Goal: Task Accomplishment & Management: Use online tool/utility

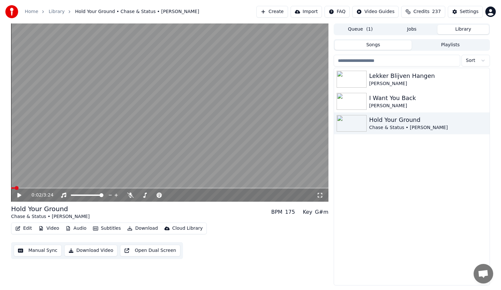
click at [99, 227] on button "Subtitles" at bounding box center [106, 228] width 33 height 9
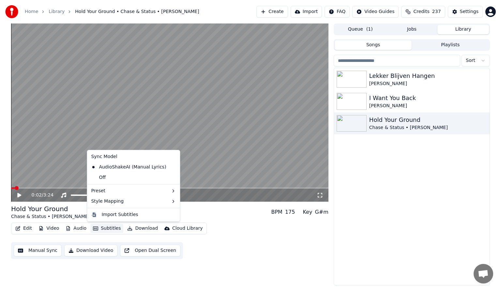
click at [33, 252] on button "Manual Sync" at bounding box center [38, 251] width 48 height 12
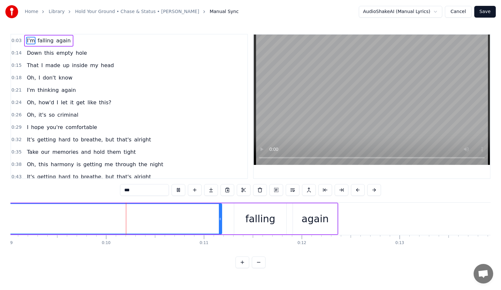
scroll to position [0, 895]
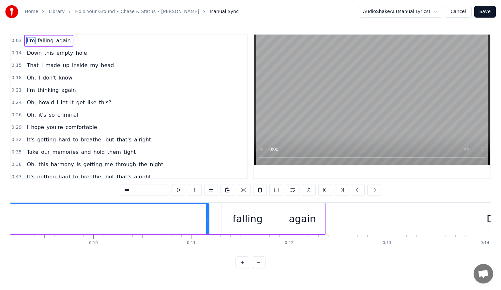
drag, startPoint x: 43, startPoint y: 257, endPoint x: 31, endPoint y: 256, distance: 12.1
click at [31, 256] on div "0:03 I'm falling again 0:14 Down this empty hole 0:15 That I made up inside my …" at bounding box center [250, 151] width 480 height 234
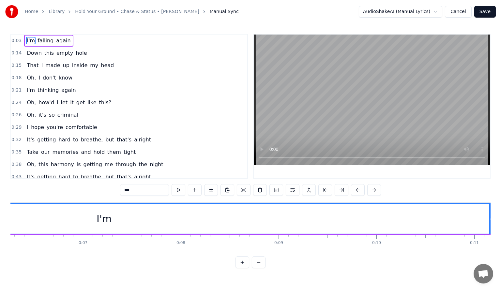
scroll to position [0, 256]
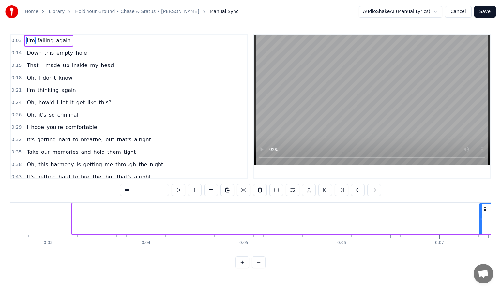
drag, startPoint x: 73, startPoint y: 214, endPoint x: 484, endPoint y: 214, distance: 410.6
click at [482, 214] on div at bounding box center [480, 219] width 3 height 30
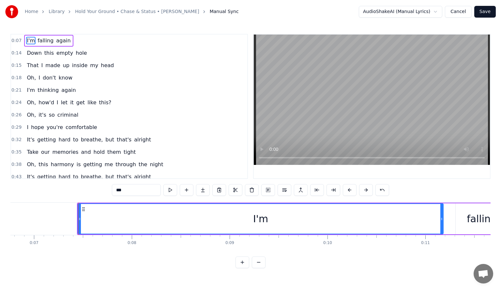
scroll to position [0, 696]
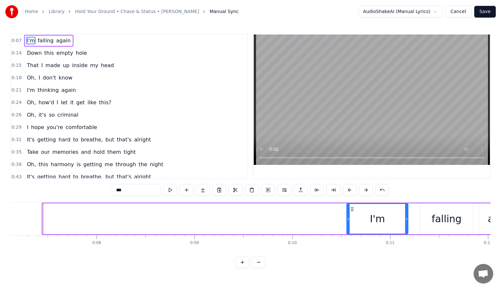
drag, startPoint x: 44, startPoint y: 217, endPoint x: 347, endPoint y: 209, distance: 303.9
click at [347, 209] on div at bounding box center [348, 219] width 3 height 30
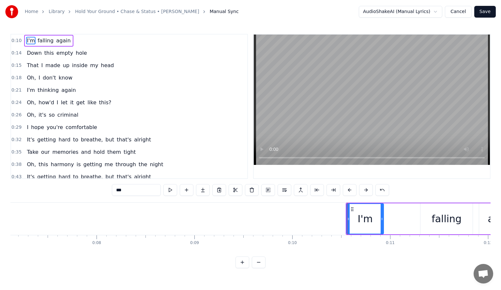
drag, startPoint x: 407, startPoint y: 219, endPoint x: 382, endPoint y: 220, distance: 24.8
click at [382, 220] on icon at bounding box center [381, 218] width 3 height 5
click at [415, 214] on div "I'm falling again" at bounding box center [434, 219] width 179 height 32
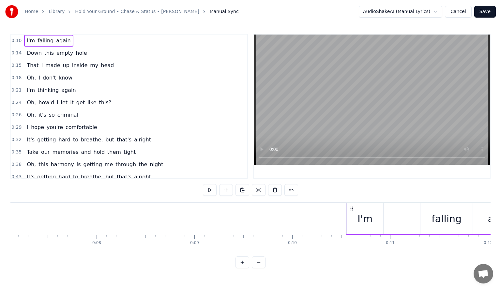
click at [451, 220] on div "falling" at bounding box center [446, 219] width 30 height 15
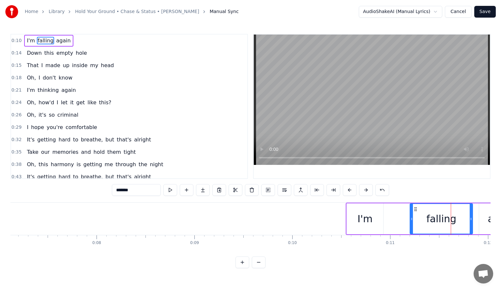
drag, startPoint x: 421, startPoint y: 218, endPoint x: 411, endPoint y: 218, distance: 10.4
click at [411, 218] on icon at bounding box center [411, 218] width 3 height 5
drag, startPoint x: 471, startPoint y: 217, endPoint x: 463, endPoint y: 219, distance: 7.4
click at [463, 219] on icon at bounding box center [463, 218] width 3 height 5
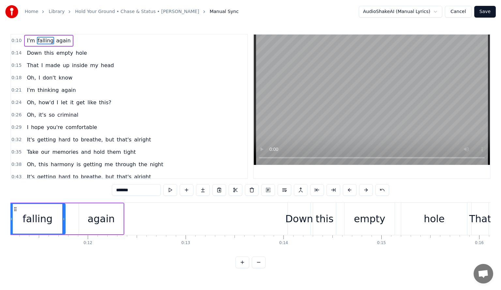
scroll to position [0, 1116]
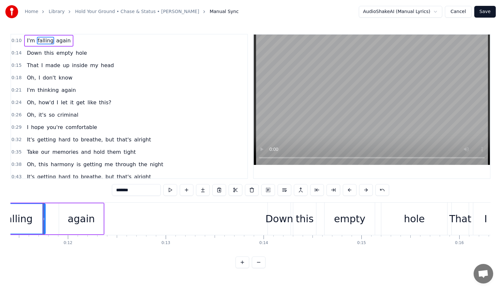
click at [68, 218] on div "again" at bounding box center [81, 218] width 44 height 31
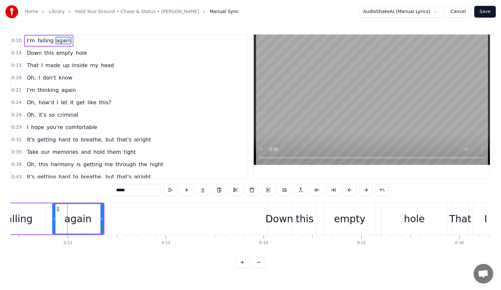
drag, startPoint x: 60, startPoint y: 218, endPoint x: 53, endPoint y: 219, distance: 6.6
click at [53, 219] on icon at bounding box center [54, 218] width 3 height 5
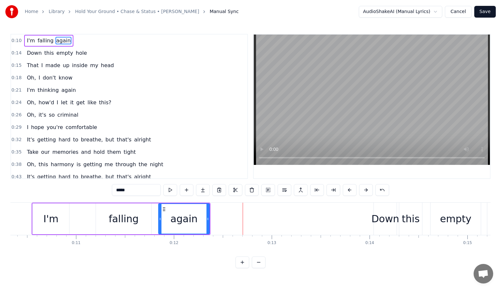
scroll to position [0, 1012]
click at [194, 214] on div "again" at bounding box center [182, 219] width 27 height 15
click at [39, 218] on div "I'm" at bounding box center [49, 218] width 37 height 31
type input "***"
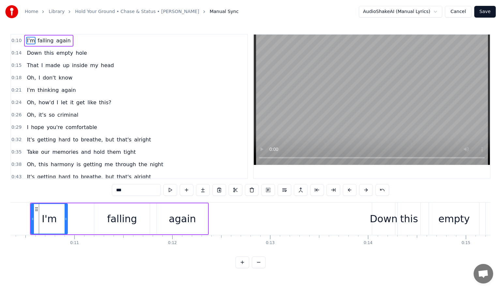
scroll to position [0, 1007]
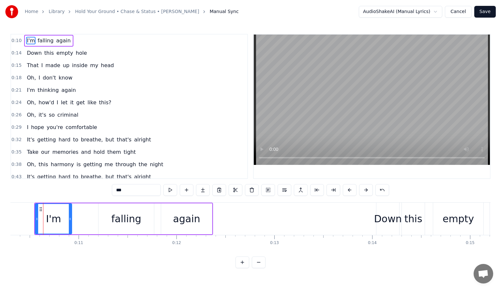
click at [80, 218] on div "I'm falling again" at bounding box center [123, 219] width 179 height 32
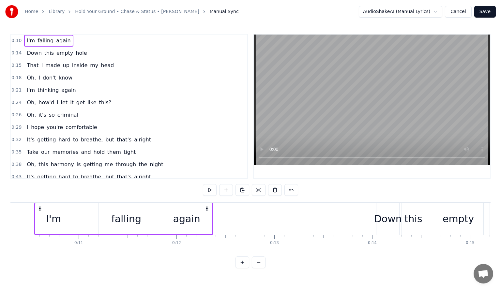
click at [132, 218] on div "falling" at bounding box center [126, 219] width 30 height 15
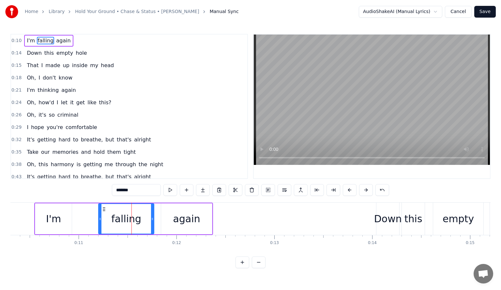
click at [184, 217] on div "again" at bounding box center [186, 219] width 27 height 15
type input "*****"
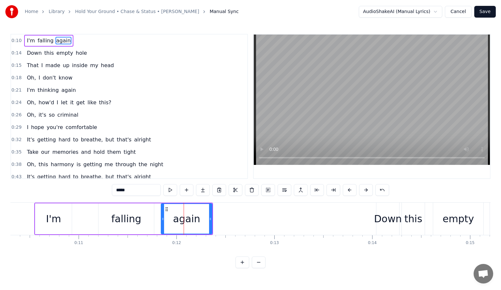
click at [199, 216] on div "again" at bounding box center [186, 219] width 50 height 30
click at [206, 217] on div "again" at bounding box center [186, 219] width 50 height 30
click at [209, 219] on icon at bounding box center [210, 218] width 3 height 5
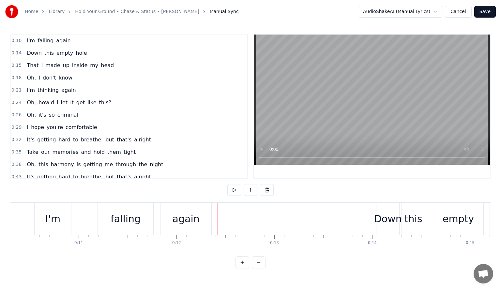
click at [193, 218] on div "again" at bounding box center [185, 219] width 27 height 15
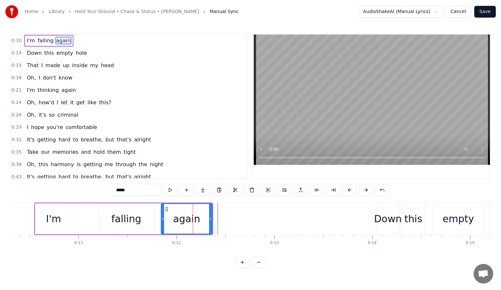
drag, startPoint x: 197, startPoint y: 217, endPoint x: 180, endPoint y: 216, distance: 16.7
click at [180, 216] on div "again" at bounding box center [186, 219] width 27 height 15
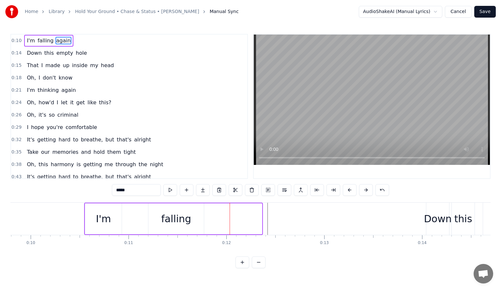
scroll to position [0, 958]
drag, startPoint x: 168, startPoint y: 209, endPoint x: 133, endPoint y: 212, distance: 35.3
click at [133, 212] on div "I'm falling again" at bounding box center [173, 219] width 179 height 32
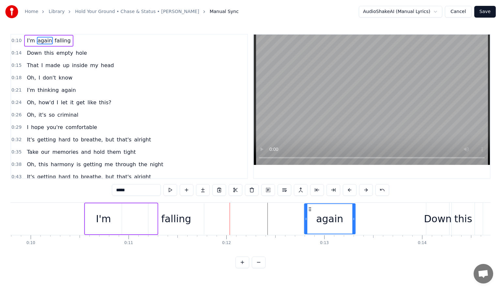
drag, startPoint x: 112, startPoint y: 210, endPoint x: 309, endPoint y: 213, distance: 196.9
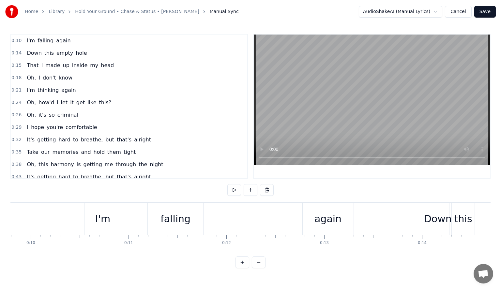
click at [193, 214] on div "falling" at bounding box center [175, 219] width 55 height 32
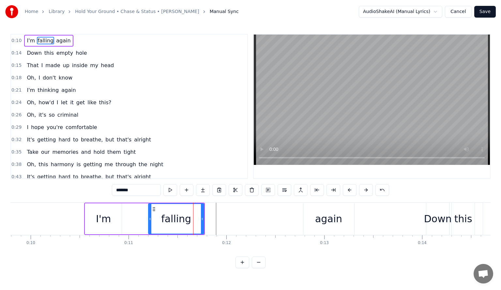
click at [104, 215] on div "I'm" at bounding box center [103, 219] width 15 height 15
type input "***"
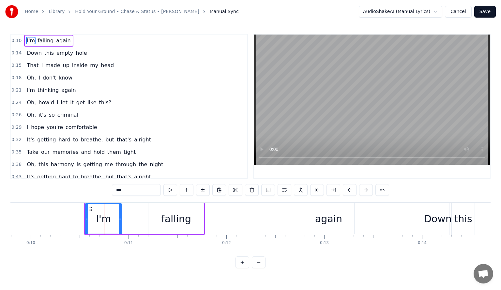
click at [136, 214] on div "I'm falling again" at bounding box center [144, 219] width 121 height 32
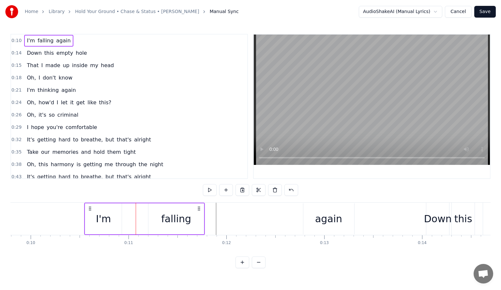
click at [110, 212] on div "I'm" at bounding box center [103, 218] width 37 height 31
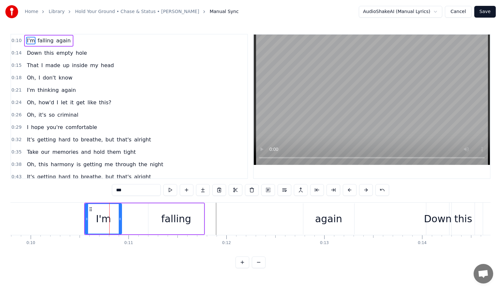
drag, startPoint x: 195, startPoint y: 218, endPoint x: 177, endPoint y: 222, distance: 18.4
click at [177, 222] on div "falling" at bounding box center [175, 218] width 55 height 31
type input "*******"
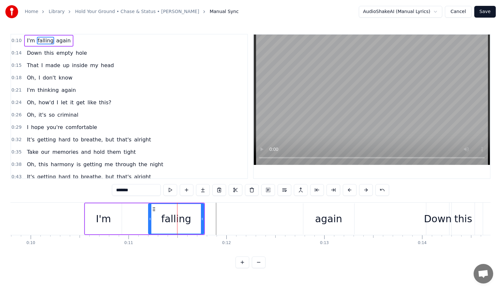
drag, startPoint x: 171, startPoint y: 210, endPoint x: 212, endPoint y: 215, distance: 42.0
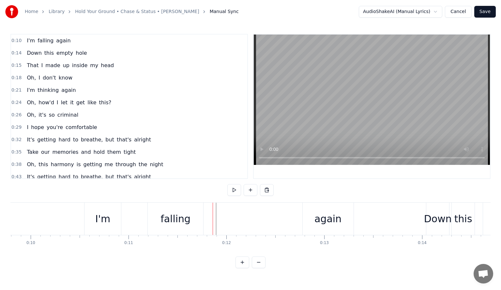
click at [172, 210] on div "falling" at bounding box center [175, 219] width 55 height 32
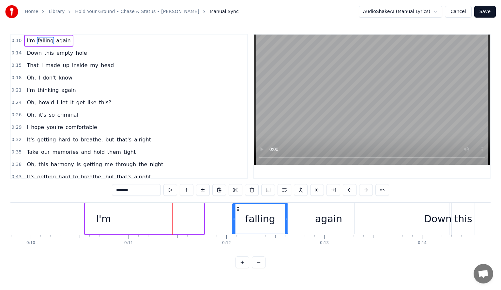
drag, startPoint x: 153, startPoint y: 210, endPoint x: 236, endPoint y: 215, distance: 83.9
click at [236, 215] on div "falling" at bounding box center [260, 219] width 55 height 30
click at [146, 211] on div "I'm falling again" at bounding box center [219, 219] width 271 height 32
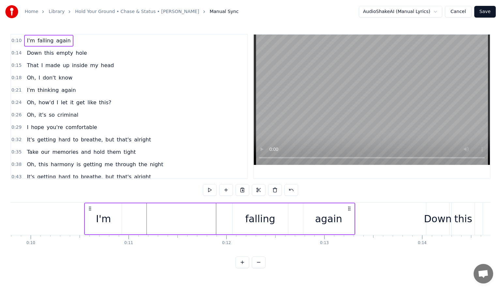
click at [103, 209] on div "I'm" at bounding box center [103, 218] width 37 height 31
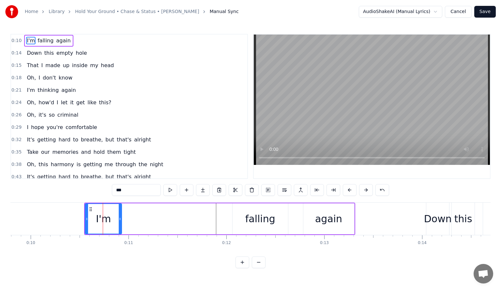
click at [184, 213] on div "I'm falling again" at bounding box center [219, 219] width 271 height 32
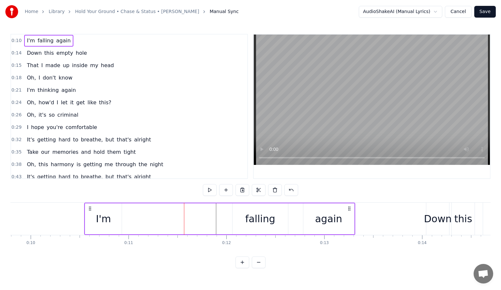
click at [189, 212] on div "I'm falling again" at bounding box center [219, 219] width 271 height 32
drag, startPoint x: 109, startPoint y: 213, endPoint x: 50, endPoint y: 213, distance: 59.0
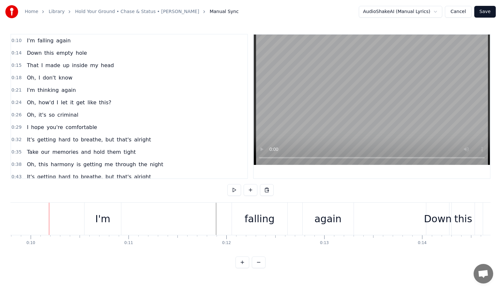
click at [106, 215] on div "I'm" at bounding box center [102, 219] width 15 height 15
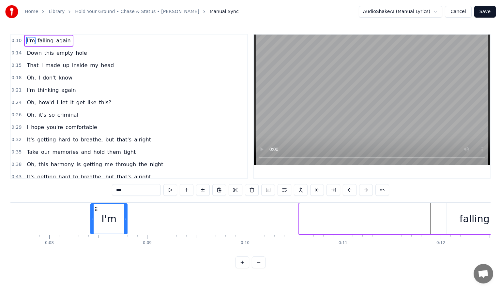
drag, startPoint x: 90, startPoint y: 208, endPoint x: 47, endPoint y: 206, distance: 42.7
click at [94, 207] on icon at bounding box center [96, 209] width 5 height 5
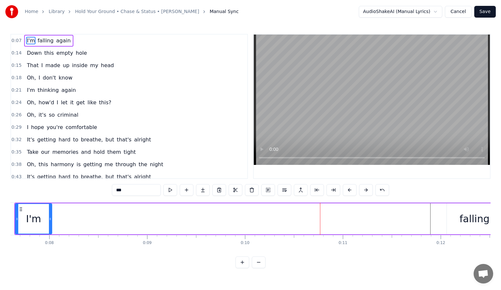
scroll to position [0, 728]
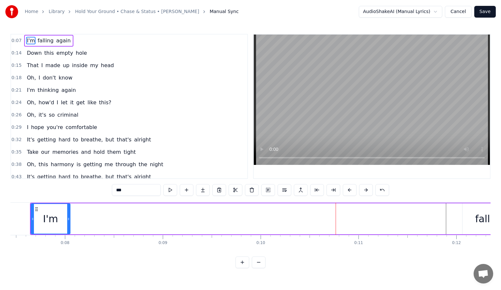
drag, startPoint x: 89, startPoint y: 211, endPoint x: 69, endPoint y: 211, distance: 19.6
click at [69, 211] on div at bounding box center [68, 219] width 3 height 30
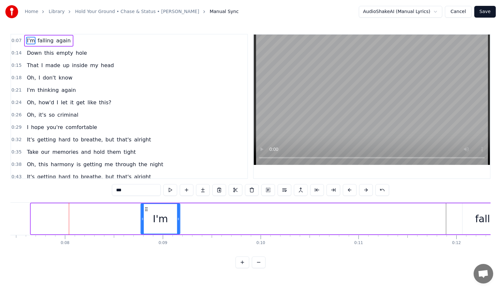
drag, startPoint x: 36, startPoint y: 209, endPoint x: 146, endPoint y: 213, distance: 109.9
click at [146, 213] on div "I'm" at bounding box center [160, 219] width 38 height 30
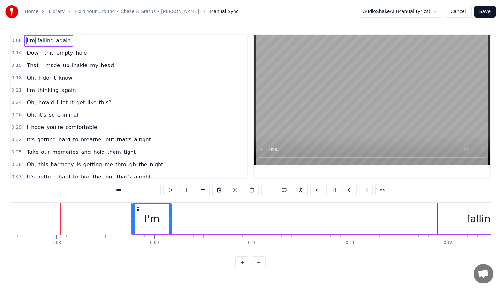
scroll to position [0, 741]
click at [246, 210] on div "I'm falling again" at bounding box center [349, 219] width 445 height 32
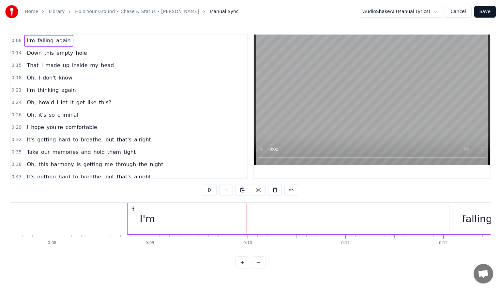
click at [368, 211] on div "I'm falling again" at bounding box center [349, 219] width 445 height 32
click at [419, 211] on div "I'm falling again" at bounding box center [349, 219] width 445 height 32
click at [311, 214] on div "I'm falling again" at bounding box center [349, 219] width 445 height 32
drag, startPoint x: 144, startPoint y: 212, endPoint x: 219, endPoint y: 212, distance: 75.3
click at [268, 226] on div "I'm falling again" at bounding box center [349, 219] width 445 height 32
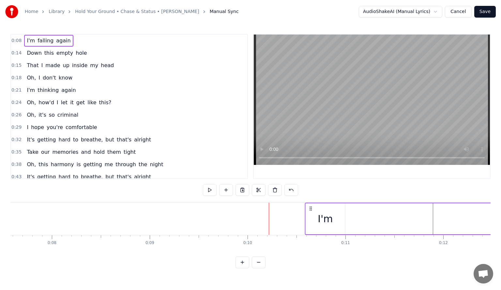
drag, startPoint x: 133, startPoint y: 207, endPoint x: 311, endPoint y: 222, distance: 178.2
drag, startPoint x: 131, startPoint y: 208, endPoint x: 309, endPoint y: 217, distance: 177.9
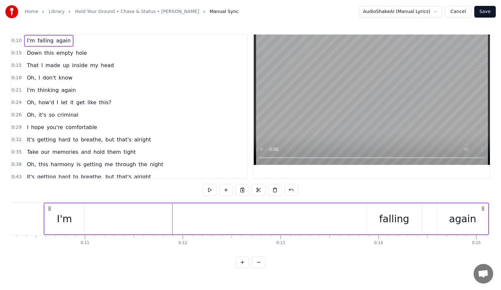
scroll to position [0, 1002]
click at [388, 219] on div "falling" at bounding box center [394, 219] width 30 height 15
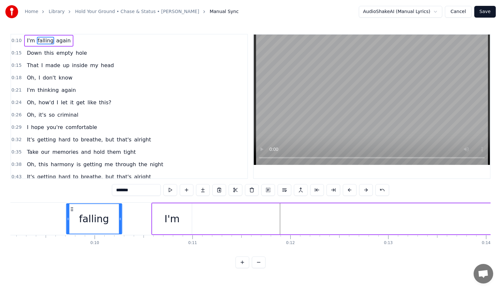
scroll to position [0, 879]
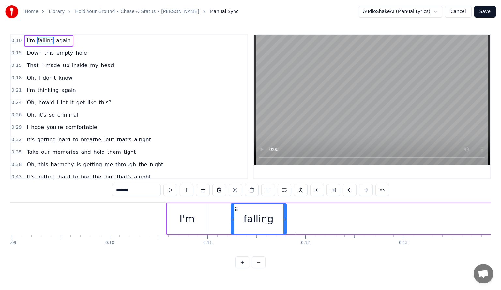
drag, startPoint x: 370, startPoint y: 209, endPoint x: 235, endPoint y: 213, distance: 135.3
click at [235, 213] on div "falling" at bounding box center [258, 219] width 55 height 30
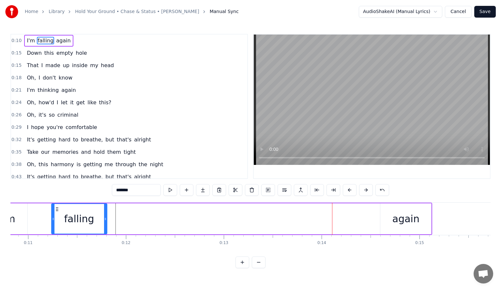
scroll to position [0, 1061]
click at [394, 216] on div "again" at bounding box center [402, 219] width 27 height 15
type input "*****"
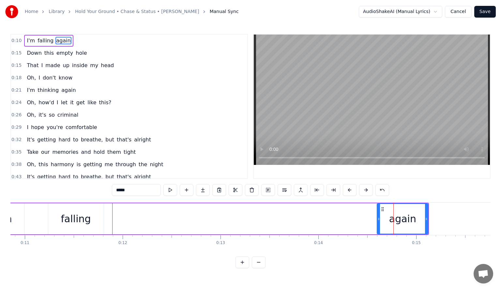
drag, startPoint x: 409, startPoint y: 217, endPoint x: 320, endPoint y: 213, distance: 88.7
click at [283, 216] on div "I'm falling again" at bounding box center [206, 219] width 445 height 32
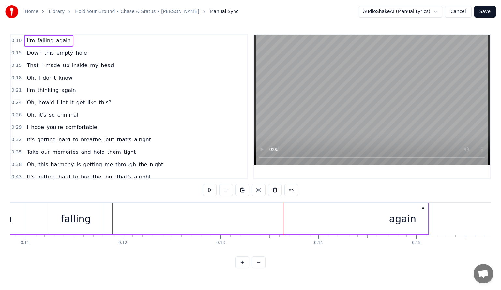
click at [386, 211] on div "again" at bounding box center [402, 218] width 51 height 31
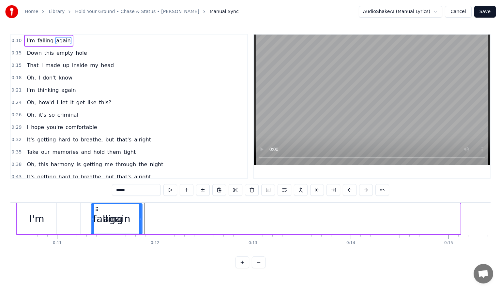
scroll to position [0, 1025]
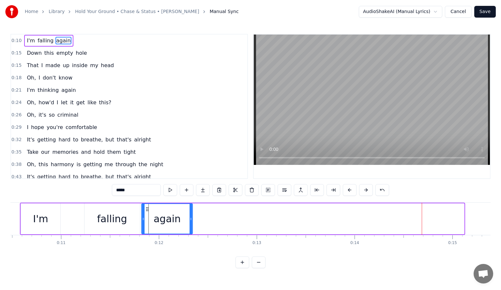
drag, startPoint x: 382, startPoint y: 208, endPoint x: 147, endPoint y: 215, distance: 235.4
click at [147, 215] on div "again" at bounding box center [167, 219] width 50 height 30
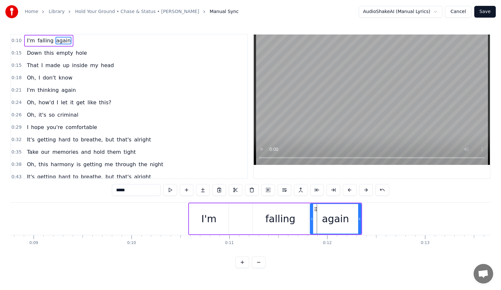
scroll to position [0, 835]
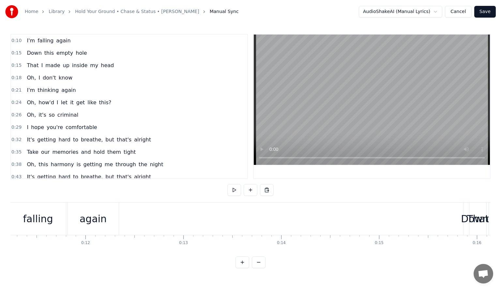
scroll to position [0, 1096]
click at [104, 217] on div "again" at bounding box center [94, 219] width 27 height 15
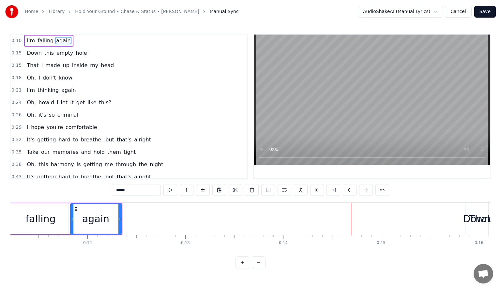
click at [465, 219] on div "Down" at bounding box center [476, 219] width 28 height 15
type input "****"
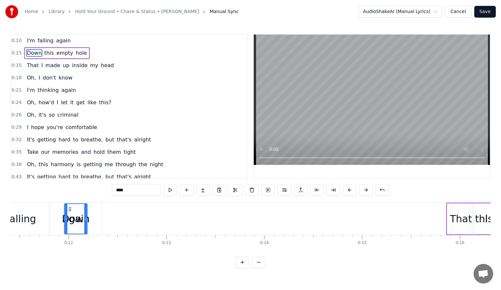
scroll to position [0, 1097]
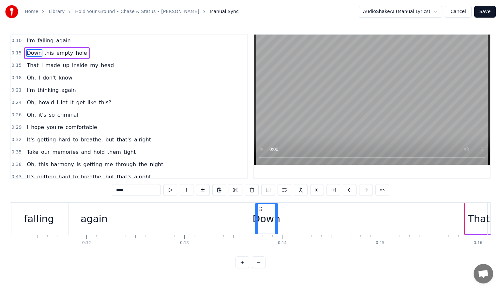
drag, startPoint x: 48, startPoint y: 208, endPoint x: 258, endPoint y: 225, distance: 211.5
click at [258, 225] on div "Down" at bounding box center [266, 219] width 22 height 30
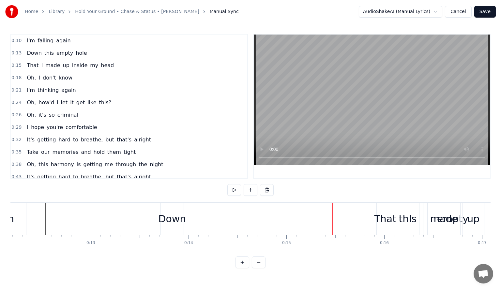
scroll to position [0, 1202]
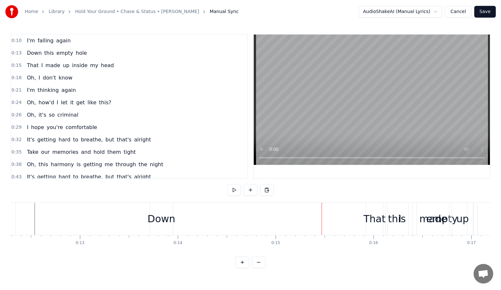
click at [404, 220] on div "I" at bounding box center [399, 219] width 25 height 32
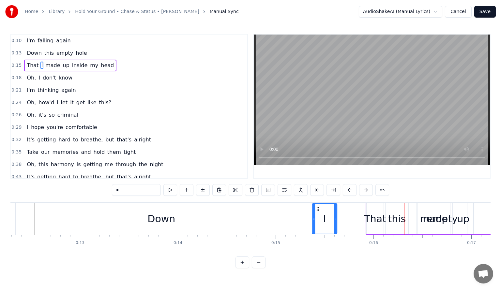
drag, startPoint x: 393, startPoint y: 207, endPoint x: 317, endPoint y: 209, distance: 75.9
click at [317, 209] on icon at bounding box center [317, 209] width 5 height 5
click at [396, 220] on div "I That made up inside my head" at bounding box center [492, 219] width 254 height 32
click at [400, 220] on div "I That made up inside my head" at bounding box center [492, 219] width 254 height 32
click at [374, 215] on div "That" at bounding box center [375, 219] width 22 height 15
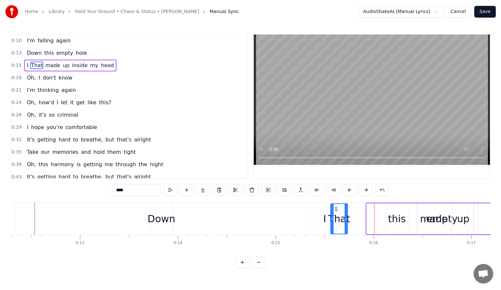
drag, startPoint x: 373, startPoint y: 208, endPoint x: 336, endPoint y: 210, distance: 37.2
click at [336, 210] on icon at bounding box center [335, 209] width 5 height 5
click at [397, 218] on div "I That made up inside my head" at bounding box center [465, 219] width 308 height 32
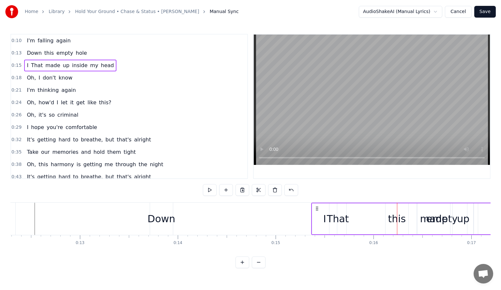
click at [412, 219] on div "I That made up inside my head" at bounding box center [465, 219] width 308 height 32
click at [457, 218] on div "up" at bounding box center [463, 219] width 12 height 15
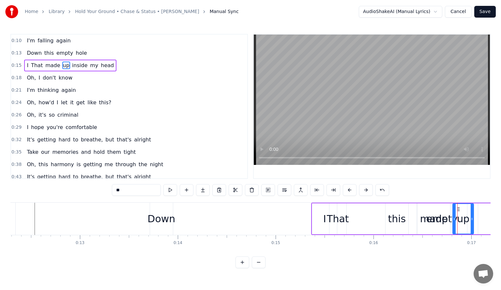
drag, startPoint x: 336, startPoint y: 216, endPoint x: 416, endPoint y: 220, distance: 79.3
click at [416, 220] on div "I That made up inside my head" at bounding box center [465, 219] width 308 height 32
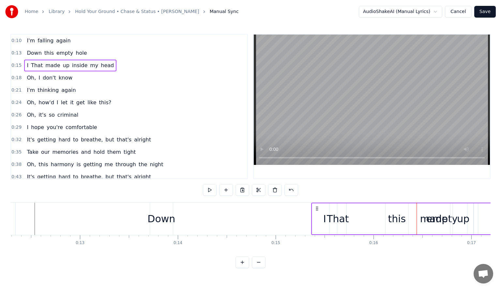
click at [334, 209] on div "That" at bounding box center [337, 218] width 17 height 31
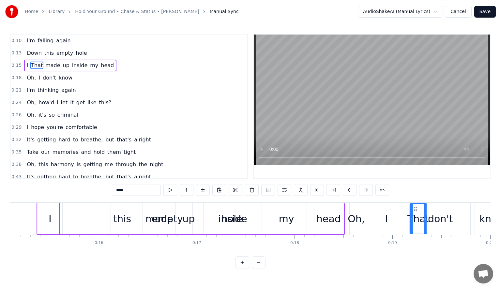
scroll to position [0, 1476]
drag, startPoint x: 334, startPoint y: 208, endPoint x: 262, endPoint y: 211, distance: 72.1
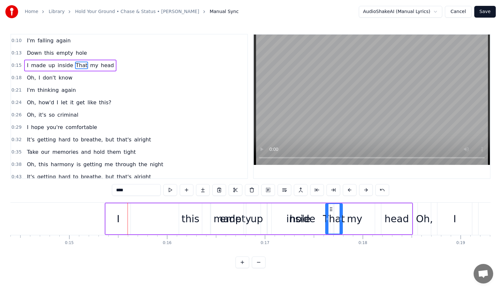
scroll to position [0, 1398]
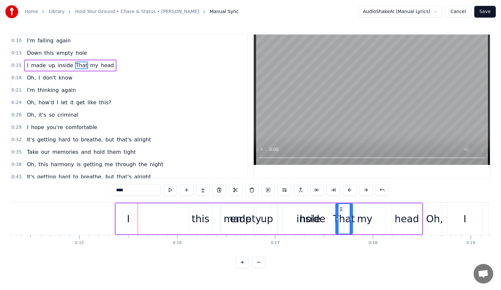
click at [202, 222] on div "I made up inside That my head" at bounding box center [269, 219] width 308 height 32
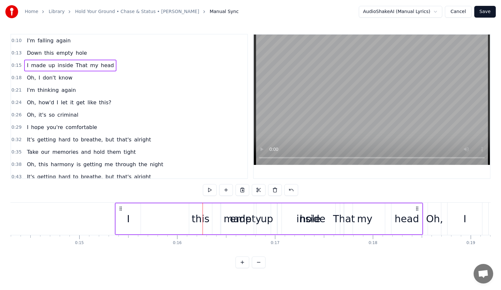
click at [122, 207] on icon at bounding box center [120, 208] width 5 height 5
click at [120, 213] on div "I" at bounding box center [128, 218] width 25 height 31
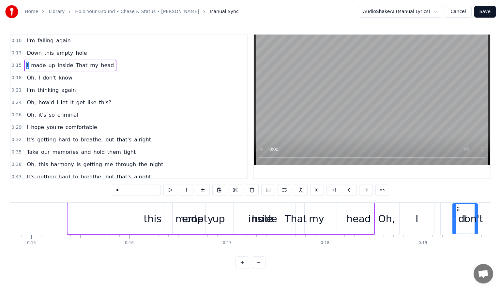
scroll to position [0, 1496]
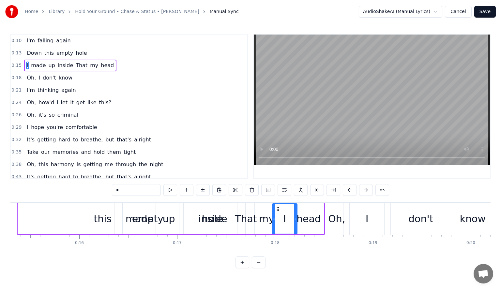
drag, startPoint x: 121, startPoint y: 208, endPoint x: 277, endPoint y: 222, distance: 157.4
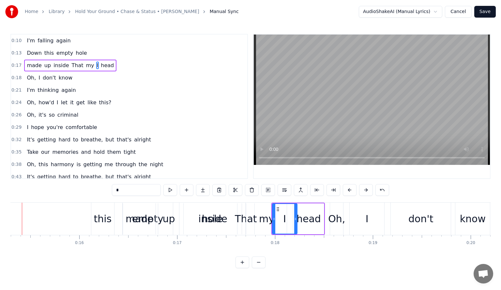
click at [66, 216] on div "Down this empty hole" at bounding box center [51, 219] width 391 height 32
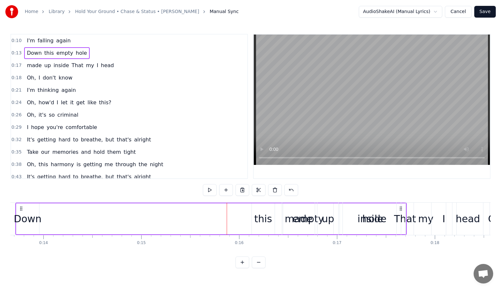
scroll to position [0, 1324]
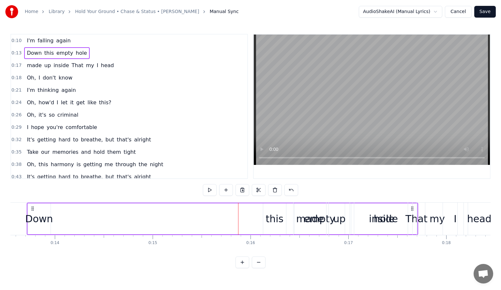
click at [32, 208] on icon at bounding box center [32, 208] width 5 height 5
click at [32, 207] on icon at bounding box center [32, 208] width 5 height 5
click at [35, 214] on div "Down" at bounding box center [39, 219] width 28 height 15
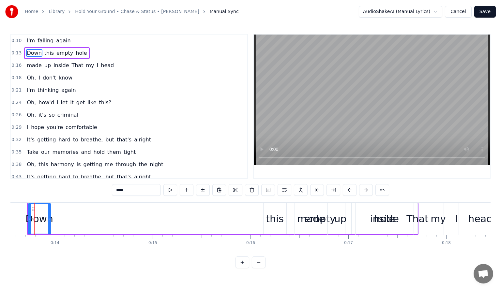
scroll to position [0, 1315]
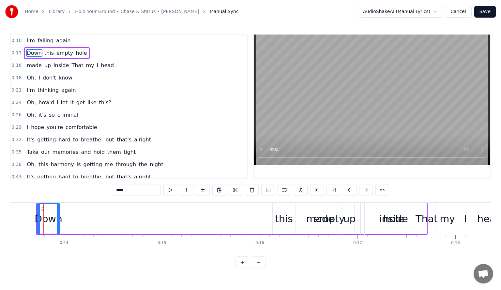
click at [284, 220] on div "this" at bounding box center [284, 219] width 18 height 15
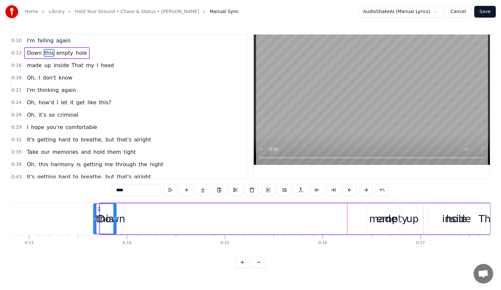
scroll to position [0, 1252]
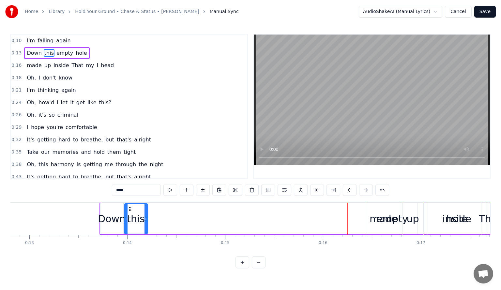
drag, startPoint x: 277, startPoint y: 209, endPoint x: 130, endPoint y: 219, distance: 147.7
click at [130, 219] on div "this" at bounding box center [136, 219] width 22 height 30
click at [390, 218] on div "made" at bounding box center [383, 219] width 28 height 15
type input "****"
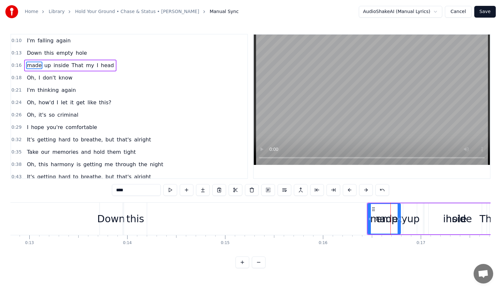
drag, startPoint x: 390, startPoint y: 218, endPoint x: 378, endPoint y: 219, distance: 12.1
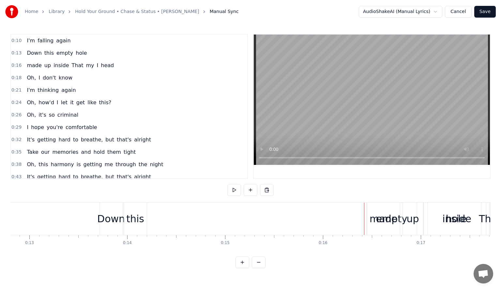
click at [383, 219] on div "made" at bounding box center [383, 219] width 28 height 15
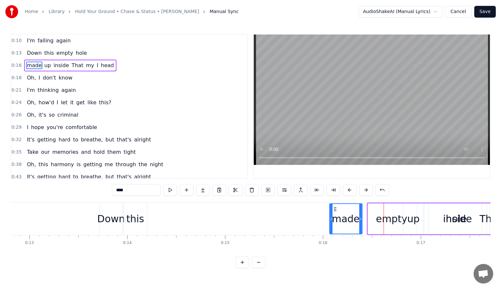
drag, startPoint x: 373, startPoint y: 208, endPoint x: 335, endPoint y: 209, distance: 38.1
click at [335, 209] on icon at bounding box center [334, 209] width 5 height 5
click at [383, 222] on div "made up inside That my I head" at bounding box center [448, 219] width 241 height 32
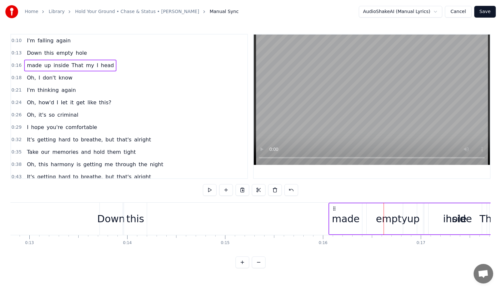
click at [387, 212] on div "made up inside That my I head" at bounding box center [448, 219] width 241 height 32
click at [374, 210] on div "made up inside That my I head" at bounding box center [448, 219] width 241 height 32
click at [426, 212] on div "made up inside That my I head" at bounding box center [448, 219] width 241 height 32
click at [413, 215] on div "up" at bounding box center [413, 219] width 12 height 15
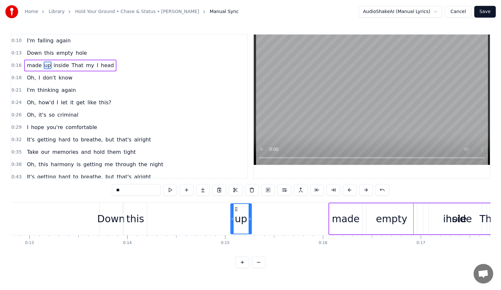
drag, startPoint x: 408, startPoint y: 208, endPoint x: 261, endPoint y: 208, distance: 147.3
click at [245, 210] on div "up" at bounding box center [241, 219] width 20 height 30
click at [375, 212] on div "up made inside That my I head" at bounding box center [448, 219] width 241 height 32
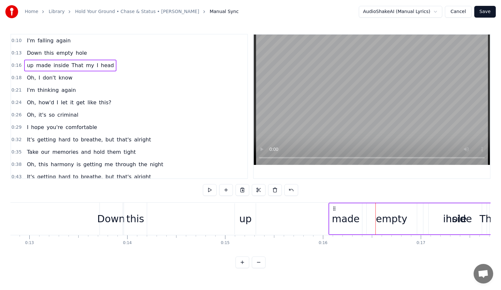
click at [369, 208] on div "up made inside That my I head" at bounding box center [448, 219] width 241 height 32
click at [388, 221] on div "up made inside That my I head" at bounding box center [448, 219] width 241 height 32
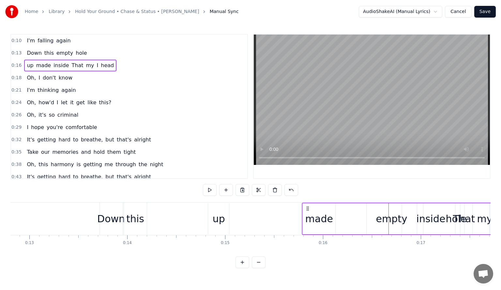
drag, startPoint x: 333, startPoint y: 208, endPoint x: 306, endPoint y: 218, distance: 28.2
click at [306, 218] on div "up made inside That my I head" at bounding box center [421, 219] width 241 height 32
drag, startPoint x: 219, startPoint y: 218, endPoint x: 222, endPoint y: 219, distance: 3.3
click at [222, 219] on div "up" at bounding box center [218, 219] width 12 height 15
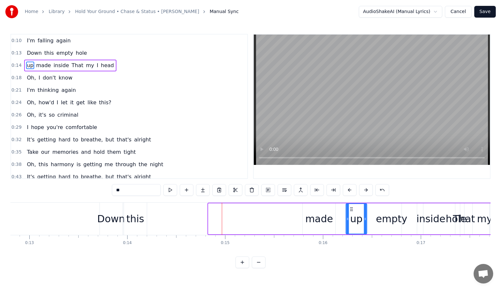
drag, startPoint x: 212, startPoint y: 207, endPoint x: 350, endPoint y: 218, distance: 138.0
click at [313, 212] on div "made" at bounding box center [319, 219] width 28 height 15
type input "****"
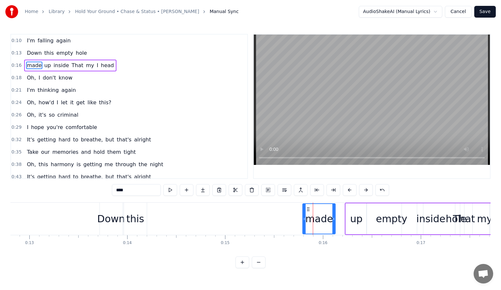
drag, startPoint x: 311, startPoint y: 210, endPoint x: 336, endPoint y: 213, distance: 26.0
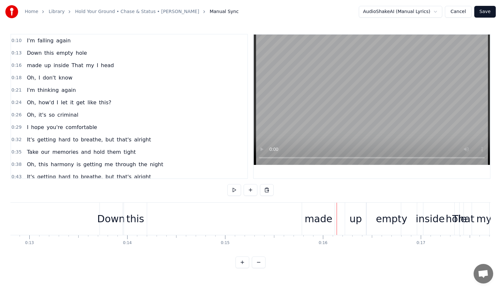
click at [308, 209] on div "made" at bounding box center [318, 219] width 33 height 32
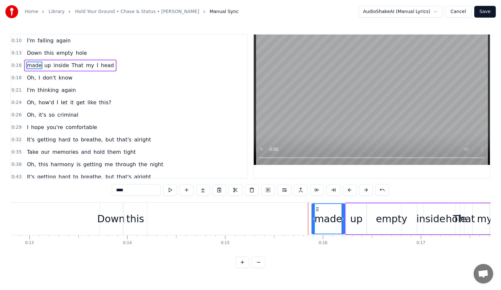
drag, startPoint x: 308, startPoint y: 208, endPoint x: 317, endPoint y: 210, distance: 9.4
click at [317, 210] on icon at bounding box center [317, 209] width 5 height 5
click at [438, 212] on div "inside" at bounding box center [430, 219] width 29 height 15
type input "******"
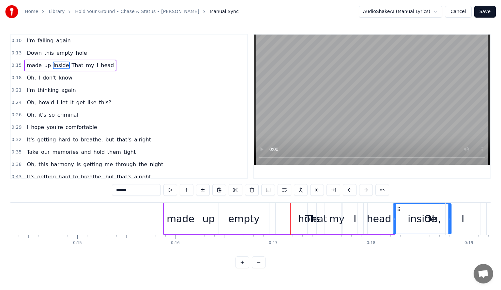
scroll to position [0, 1404]
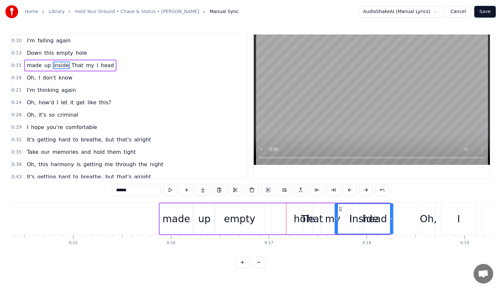
drag, startPoint x: 407, startPoint y: 209, endPoint x: 340, endPoint y: 219, distance: 67.6
click at [241, 217] on div "made up That my inside I head" at bounding box center [275, 219] width 232 height 32
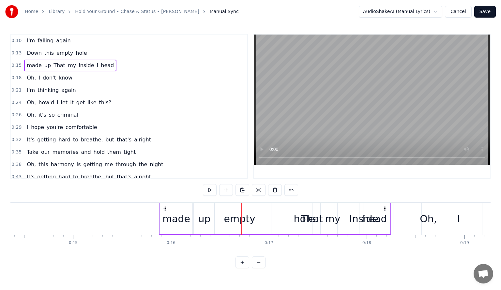
click at [383, 207] on icon at bounding box center [384, 208] width 5 height 5
click at [386, 209] on circle at bounding box center [386, 208] width 0 height 0
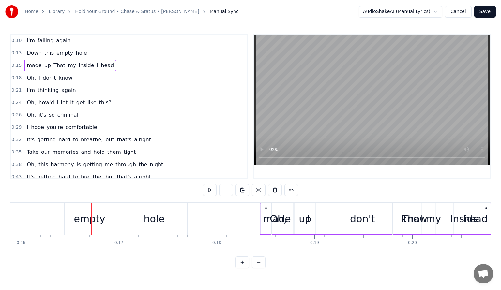
scroll to position [0, 1601]
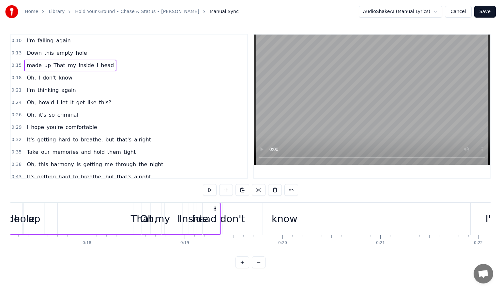
drag, startPoint x: 383, startPoint y: 206, endPoint x: 404, endPoint y: 201, distance: 21.9
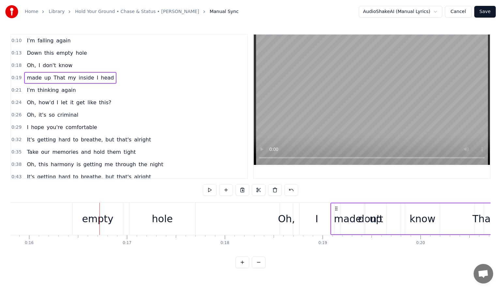
scroll to position [0, 1532]
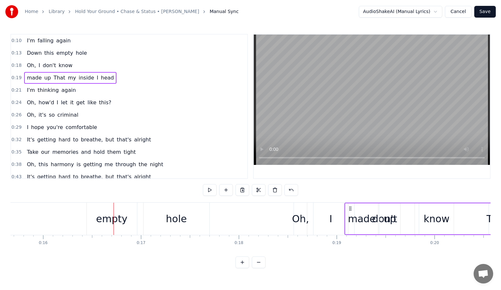
click at [114, 225] on div "empty" at bounding box center [111, 219] width 31 height 15
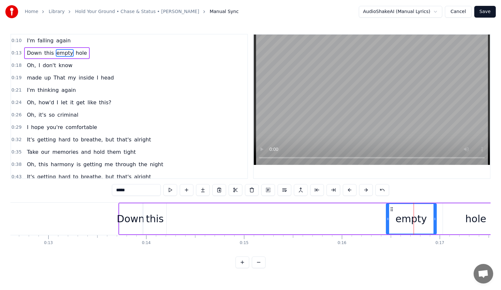
scroll to position [0, 1232]
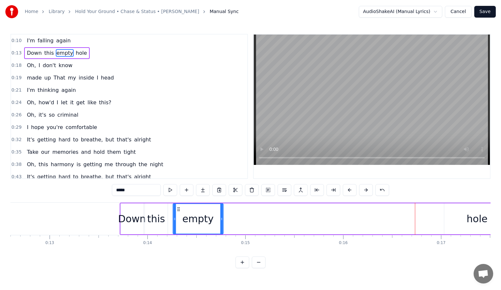
drag, startPoint x: 392, startPoint y: 208, endPoint x: 178, endPoint y: 210, distance: 214.5
click at [178, 210] on icon at bounding box center [178, 209] width 5 height 5
click at [475, 222] on div "hole" at bounding box center [476, 219] width 21 height 15
type input "****"
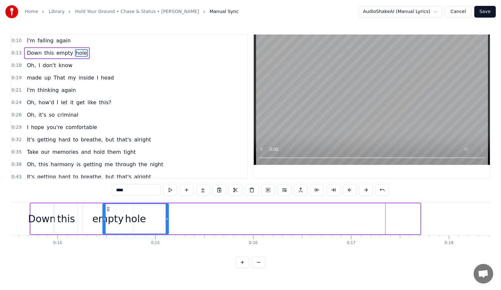
scroll to position [0, 1317]
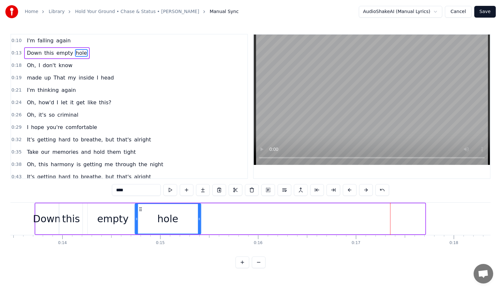
drag, startPoint x: 303, startPoint y: 208, endPoint x: 139, endPoint y: 217, distance: 164.8
click at [139, 217] on div "hole" at bounding box center [167, 219] width 65 height 30
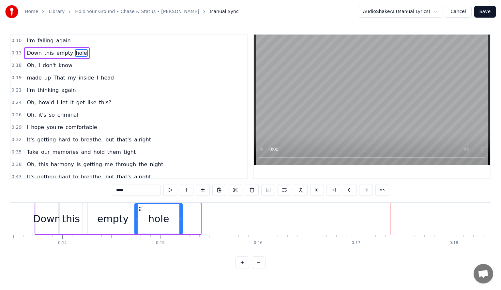
drag, startPoint x: 199, startPoint y: 218, endPoint x: 181, endPoint y: 222, distance: 18.6
click at [181, 222] on div at bounding box center [180, 219] width 3 height 30
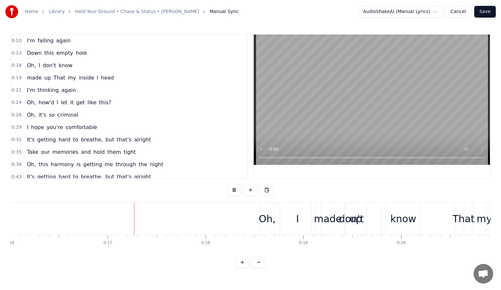
scroll to position [0, 1591]
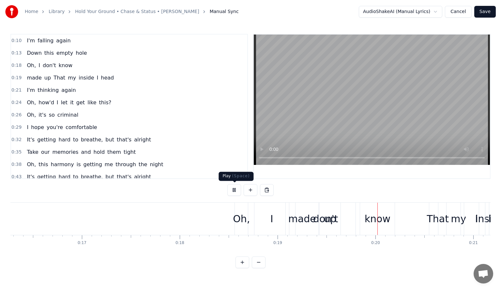
click at [236, 190] on button at bounding box center [234, 190] width 14 height 12
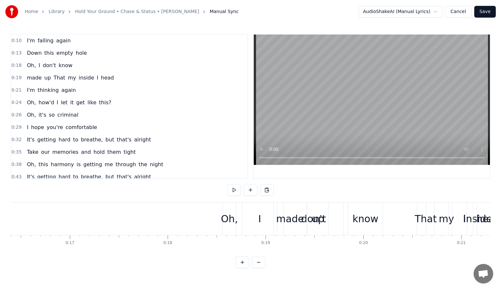
scroll to position [0, 1604]
click at [421, 216] on div "That" at bounding box center [424, 219] width 22 height 15
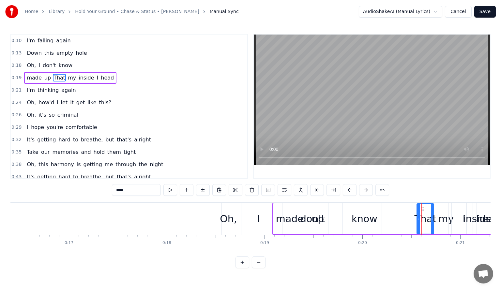
drag, startPoint x: 421, startPoint y: 216, endPoint x: 391, endPoint y: 219, distance: 30.4
click at [391, 220] on div "made up That my inside I head" at bounding box center [388, 219] width 232 height 32
click at [421, 217] on div "That" at bounding box center [425, 219] width 22 height 15
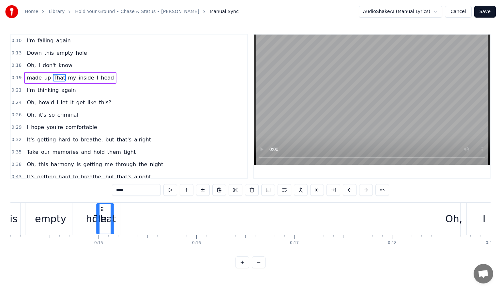
scroll to position [0, 1377]
drag, startPoint x: 422, startPoint y: 208, endPoint x: 126, endPoint y: 210, distance: 295.9
click at [126, 210] on icon at bounding box center [126, 209] width 5 height 5
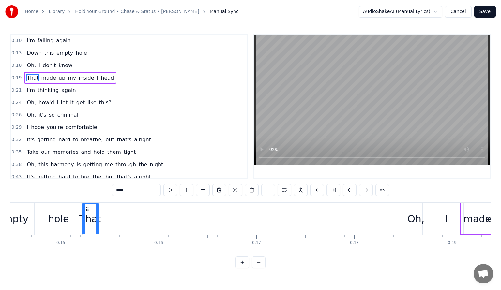
scroll to position [0, 1429]
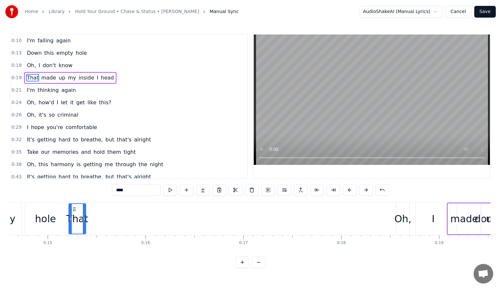
click at [435, 219] on div "I" at bounding box center [433, 219] width 35 height 32
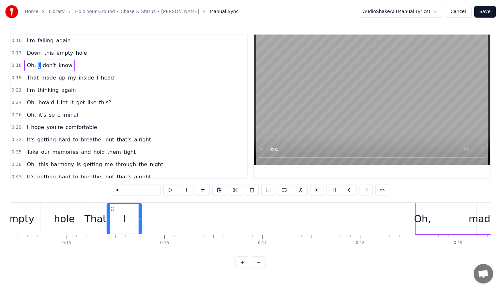
scroll to position [0, 1408]
drag, startPoint x: 422, startPoint y: 209, endPoint x: 112, endPoint y: 199, distance: 309.8
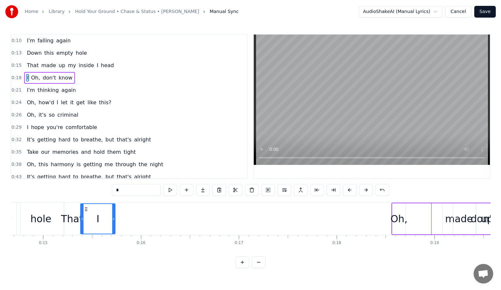
scroll to position [0, 1447]
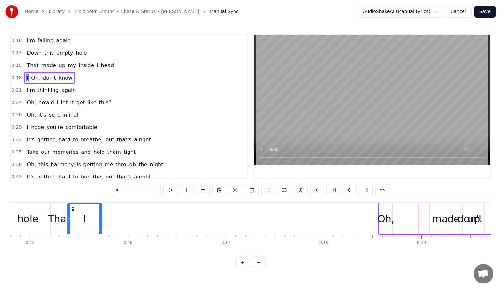
click at [443, 219] on div "don't" at bounding box center [470, 218] width 60 height 31
type input "*****"
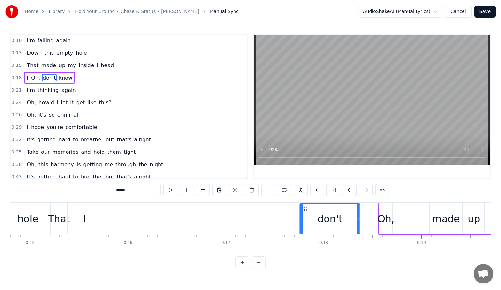
drag, startPoint x: 445, startPoint y: 208, endPoint x: 304, endPoint y: 212, distance: 140.2
click at [304, 212] on div "don't" at bounding box center [329, 219] width 59 height 30
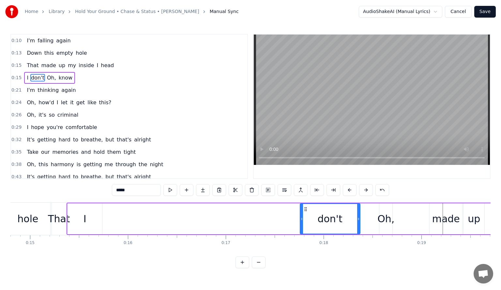
click at [443, 219] on div "I don't Oh, know" at bounding box center [302, 219] width 473 height 32
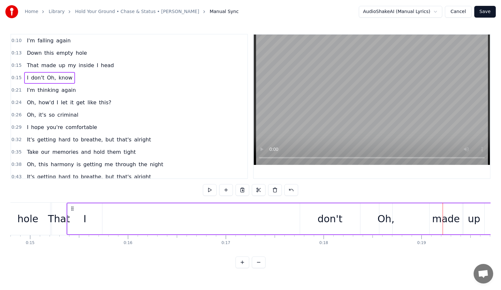
click at [389, 217] on div "Oh," at bounding box center [385, 219] width 17 height 15
click at [471, 221] on div "I don't Oh, know" at bounding box center [302, 219] width 473 height 32
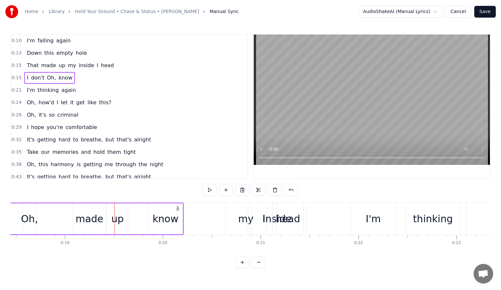
scroll to position [0, 1915]
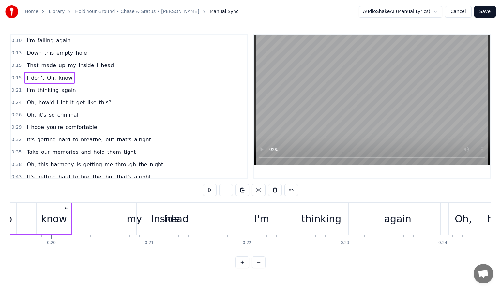
click at [167, 217] on div "head" at bounding box center [176, 219] width 24 height 15
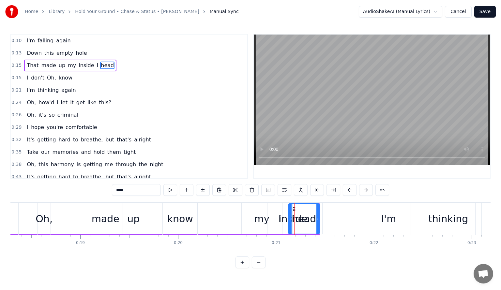
scroll to position [0, 1784]
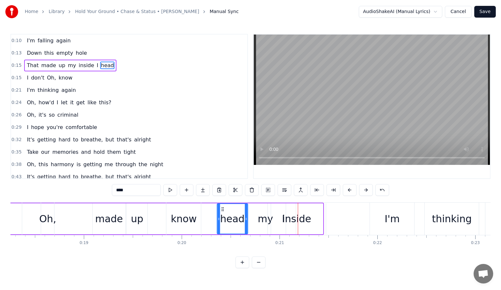
drag, startPoint x: 297, startPoint y: 208, endPoint x: 222, endPoint y: 209, distance: 75.3
click at [222, 209] on icon at bounding box center [222, 209] width 5 height 5
click at [277, 211] on div "I" at bounding box center [283, 218] width 25 height 31
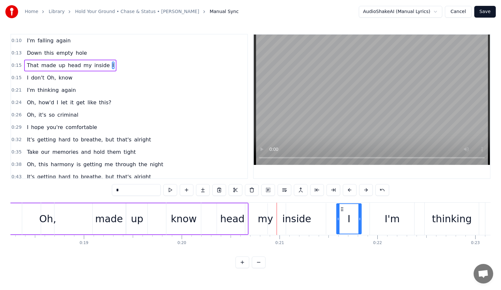
drag, startPoint x: 275, startPoint y: 208, endPoint x: 341, endPoint y: 219, distance: 66.4
click at [341, 219] on div "I" at bounding box center [349, 219] width 24 height 30
click at [291, 212] on div "inside" at bounding box center [296, 219] width 29 height 15
type input "******"
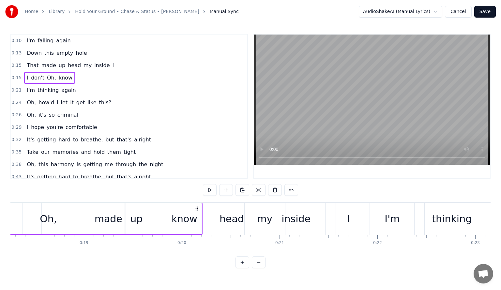
click at [184, 214] on div "know" at bounding box center [184, 219] width 26 height 15
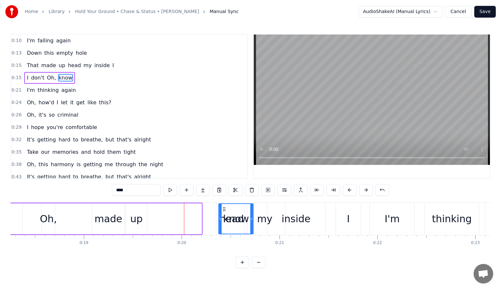
drag, startPoint x: 172, startPoint y: 209, endPoint x: 232, endPoint y: 214, distance: 60.1
click at [232, 214] on div "know" at bounding box center [236, 219] width 34 height 30
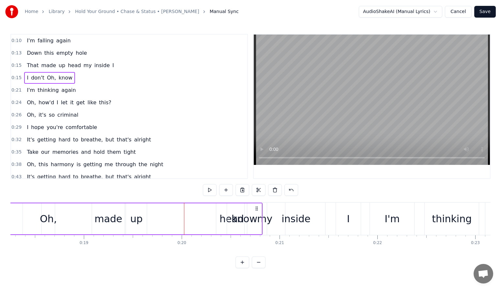
click at [50, 218] on div "Oh," at bounding box center [48, 219] width 17 height 15
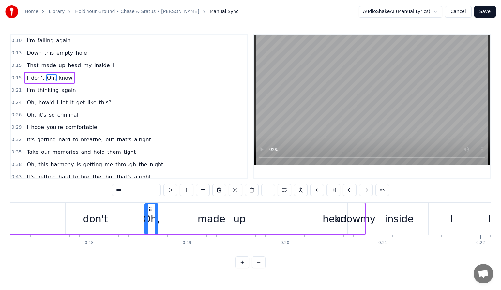
scroll to position [0, 1680]
click at [101, 219] on div "don't" at bounding box center [96, 219] width 25 height 15
type input "*****"
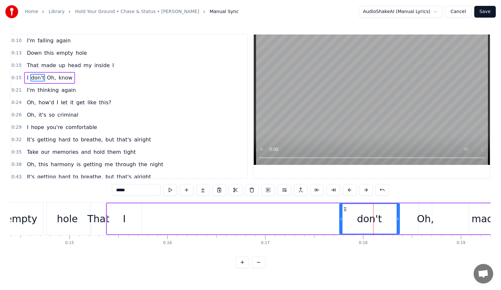
scroll to position [0, 1406]
click at [178, 215] on div "I don't Oh, know" at bounding box center [373, 219] width 533 height 32
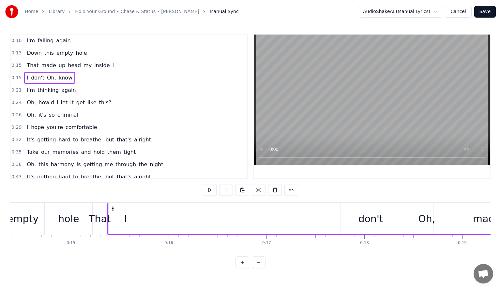
drag, startPoint x: 216, startPoint y: 216, endPoint x: 166, endPoint y: 221, distance: 51.1
click at [256, 223] on div "I don't Oh, know" at bounding box center [373, 219] width 533 height 32
click at [112, 207] on icon at bounding box center [112, 208] width 5 height 5
click at [128, 221] on div "I" at bounding box center [125, 218] width 35 height 31
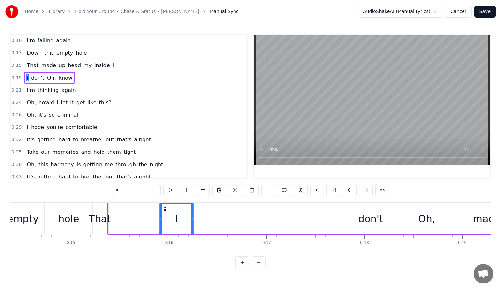
drag, startPoint x: 113, startPoint y: 208, endPoint x: 165, endPoint y: 214, distance: 51.5
click at [165, 214] on div "I" at bounding box center [177, 219] width 34 height 30
drag, startPoint x: 168, startPoint y: 221, endPoint x: 183, endPoint y: 220, distance: 15.7
click at [189, 220] on div "I" at bounding box center [177, 219] width 34 height 30
drag, startPoint x: 178, startPoint y: 214, endPoint x: 189, endPoint y: 217, distance: 11.1
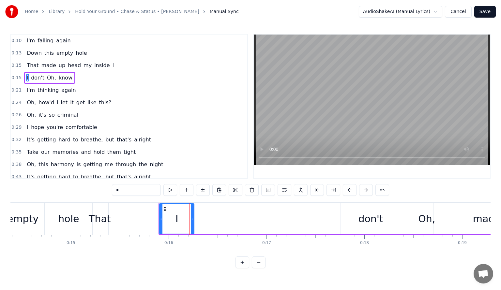
click at [193, 217] on div "I" at bounding box center [177, 219] width 34 height 30
drag, startPoint x: 176, startPoint y: 212, endPoint x: 204, endPoint y: 214, distance: 28.1
click at [209, 215] on div "I don't Oh, know" at bounding box center [399, 219] width 482 height 32
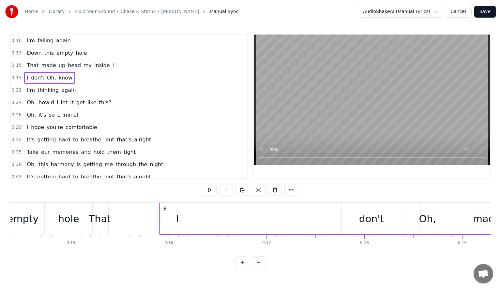
click at [165, 208] on icon at bounding box center [164, 208] width 5 height 5
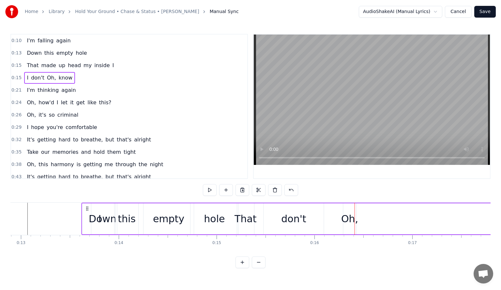
scroll to position [0, 1260]
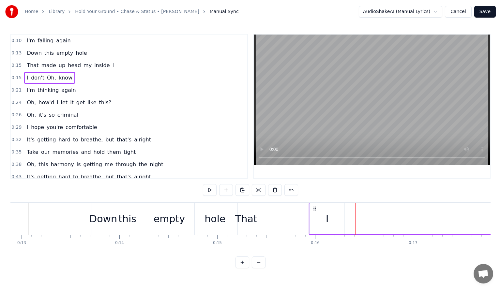
drag, startPoint x: 163, startPoint y: 209, endPoint x: 313, endPoint y: 223, distance: 150.2
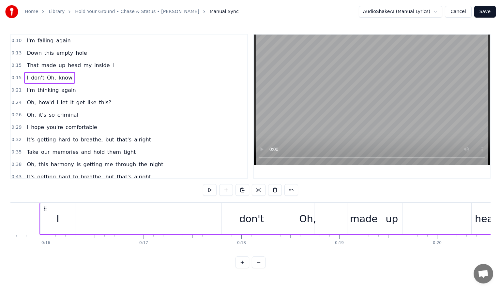
scroll to position [0, 1534]
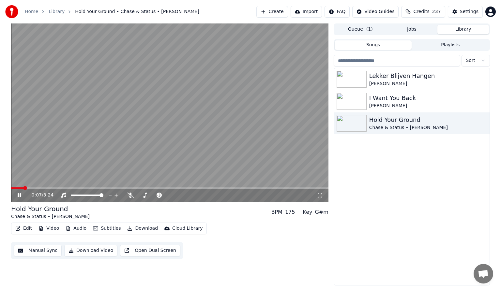
click at [19, 194] on icon at bounding box center [23, 195] width 15 height 5
click at [128, 193] on icon at bounding box center [130, 195] width 7 height 5
click at [11, 186] on span at bounding box center [13, 188] width 4 height 4
click at [18, 193] on icon at bounding box center [19, 195] width 4 height 5
click at [130, 194] on icon at bounding box center [130, 195] width 4 height 5
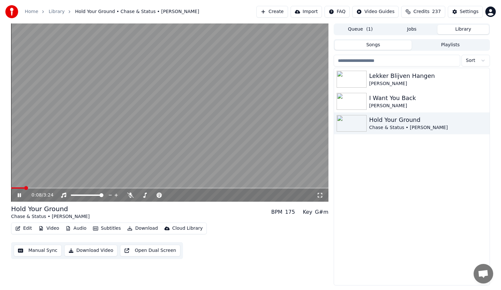
click at [17, 194] on icon at bounding box center [23, 195] width 15 height 5
click at [40, 249] on button "Manual Sync" at bounding box center [38, 251] width 48 height 12
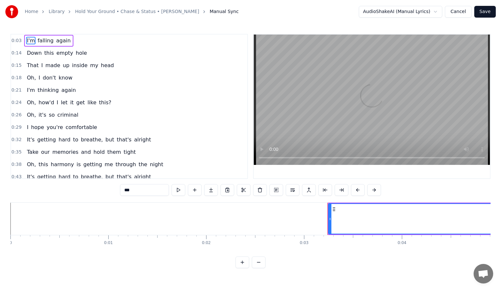
click at [17, 52] on span "0:14" at bounding box center [16, 53] width 10 height 7
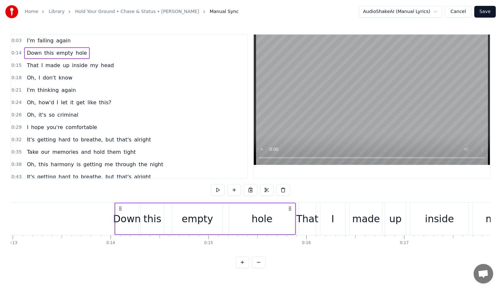
scroll to position [0, 1340]
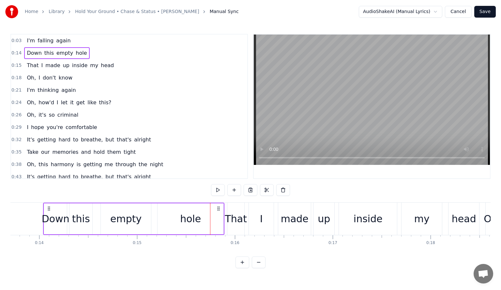
click at [26, 64] on span "That" at bounding box center [32, 65] width 13 height 7
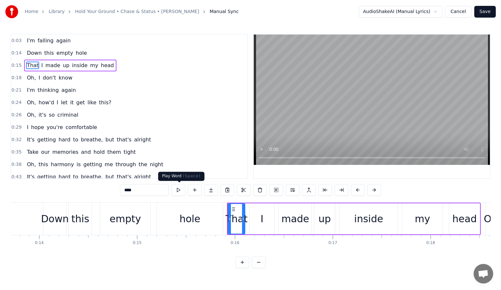
click at [178, 190] on button at bounding box center [178, 190] width 14 height 12
click at [177, 188] on button at bounding box center [178, 190] width 14 height 12
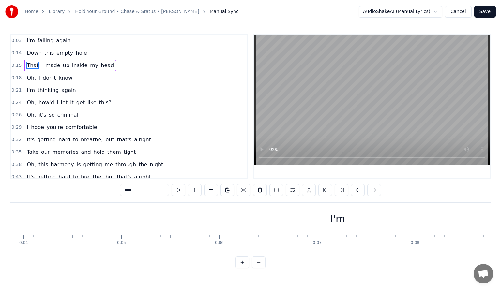
scroll to position [0, 356]
click at [355, 221] on div "I'm" at bounding box center [359, 219] width 15 height 15
type input "***"
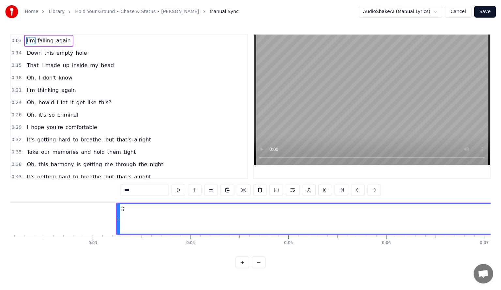
scroll to position [0, 145]
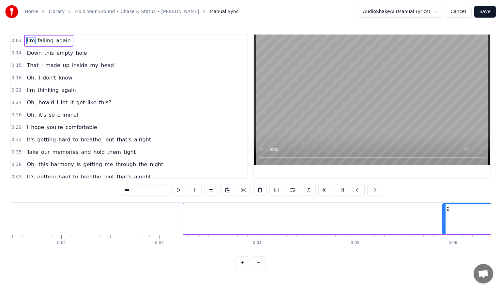
drag, startPoint x: 184, startPoint y: 218, endPoint x: 445, endPoint y: 230, distance: 260.4
click at [445, 230] on div at bounding box center [444, 219] width 3 height 30
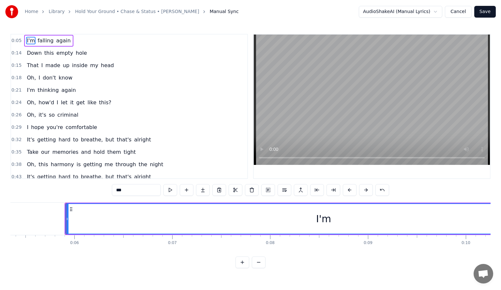
scroll to position [0, 490]
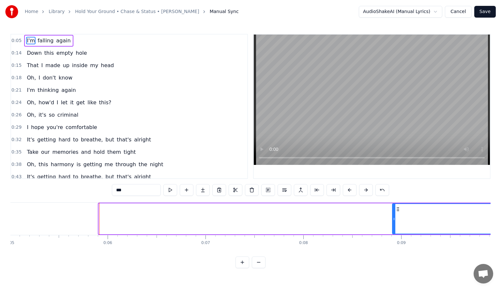
drag, startPoint x: 99, startPoint y: 218, endPoint x: 366, endPoint y: 236, distance: 267.5
click at [393, 232] on div at bounding box center [393, 219] width 3 height 30
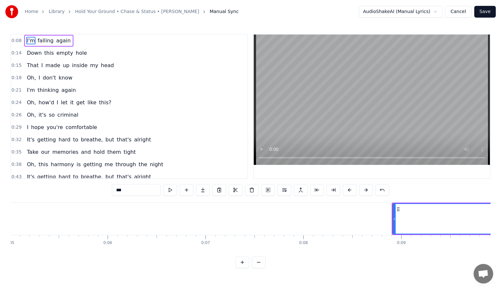
scroll to position [0, 868]
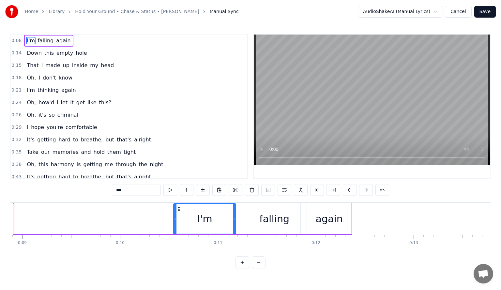
drag, startPoint x: 15, startPoint y: 218, endPoint x: 174, endPoint y: 235, distance: 160.6
click at [174, 235] on div "I'm falling again Down this empty hole That I made up inside my head Oh, I don'…" at bounding box center [250, 226] width 480 height 49
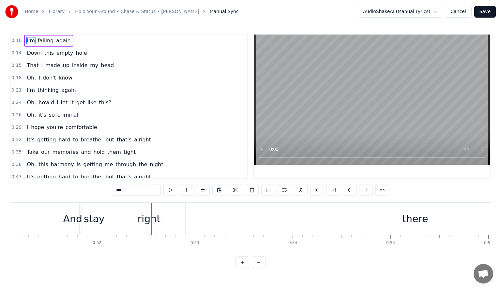
scroll to position [0, 5106]
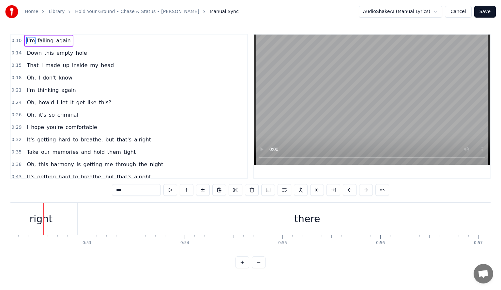
click at [486, 13] on button "Save" at bounding box center [485, 12] width 22 height 12
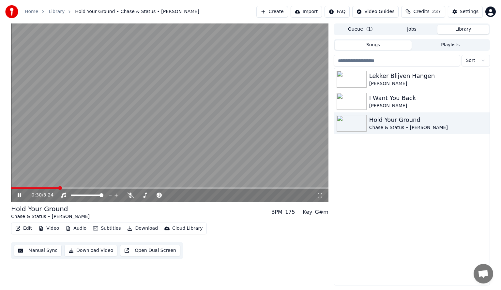
click at [18, 195] on icon at bounding box center [19, 195] width 3 height 4
click at [141, 229] on button "Download" at bounding box center [142, 228] width 36 height 9
click at [137, 230] on button "Download" at bounding box center [142, 228] width 36 height 9
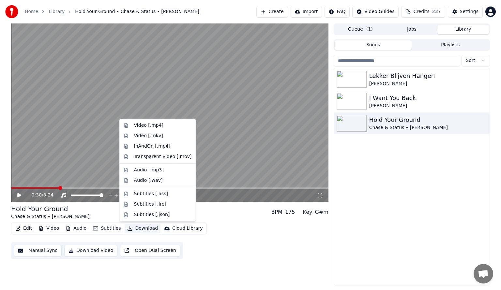
click at [137, 230] on button "Download" at bounding box center [142, 228] width 36 height 9
click at [135, 125] on div "Video [.mp4]" at bounding box center [148, 125] width 29 height 7
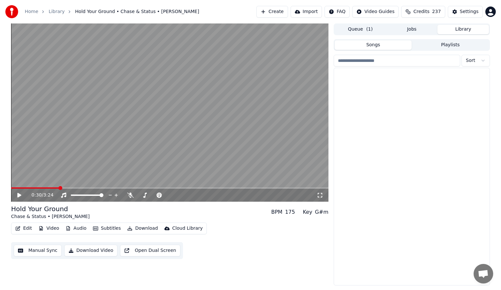
click at [460, 30] on button "Library" at bounding box center [462, 29] width 51 height 9
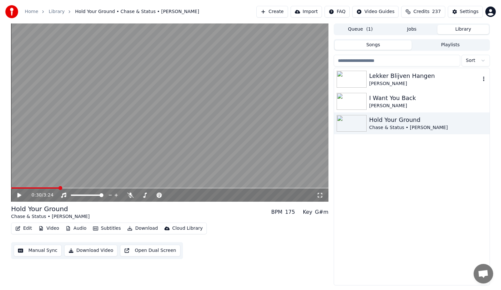
click at [389, 80] on div "[PERSON_NAME]" at bounding box center [424, 83] width 111 height 7
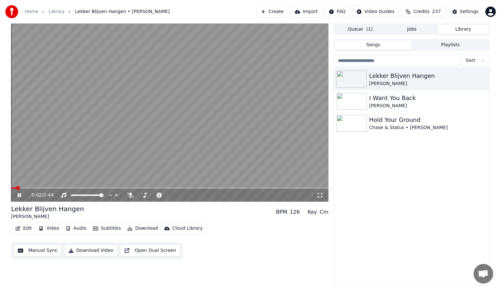
click at [20, 195] on icon at bounding box center [19, 195] width 3 height 4
click at [12, 187] on span at bounding box center [13, 188] width 4 height 4
click at [18, 194] on icon at bounding box center [19, 195] width 4 height 5
click at [129, 196] on icon at bounding box center [130, 195] width 7 height 5
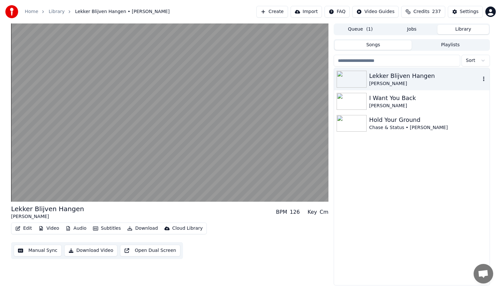
click at [484, 80] on icon "button" at bounding box center [483, 78] width 7 height 5
click at [483, 78] on icon "button" at bounding box center [483, 78] width 7 height 5
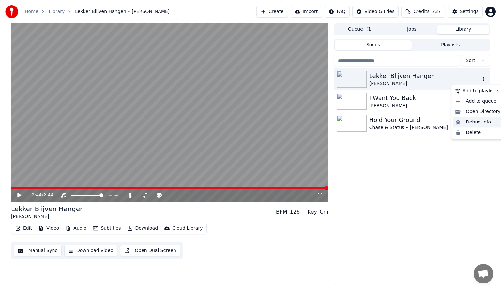
click at [472, 122] on div "Debug Info" at bounding box center [477, 122] width 50 height 10
click at [484, 78] on icon "button" at bounding box center [483, 78] width 7 height 5
click at [467, 133] on div "Delete" at bounding box center [477, 132] width 50 height 10
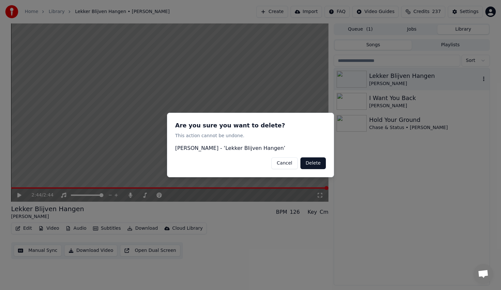
click at [312, 165] on button "Delete" at bounding box center [312, 163] width 25 height 12
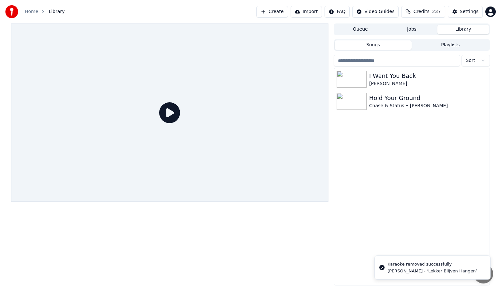
click at [418, 27] on button "Jobs" at bounding box center [411, 29] width 51 height 9
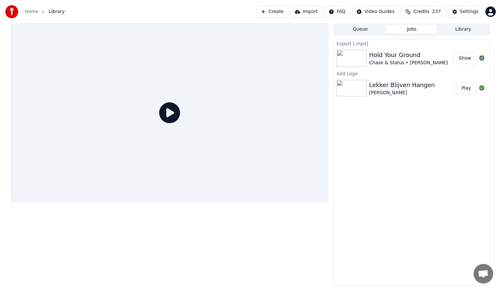
click at [357, 29] on button "Queue" at bounding box center [359, 29] width 51 height 9
click at [410, 28] on button "Jobs" at bounding box center [411, 29] width 51 height 9
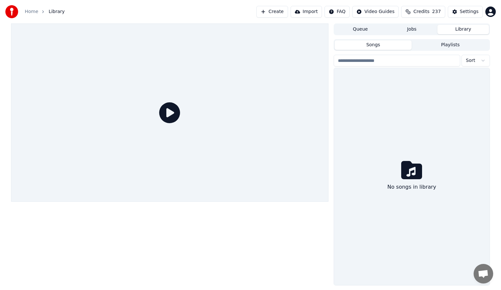
click at [460, 29] on button "Library" at bounding box center [462, 29] width 51 height 9
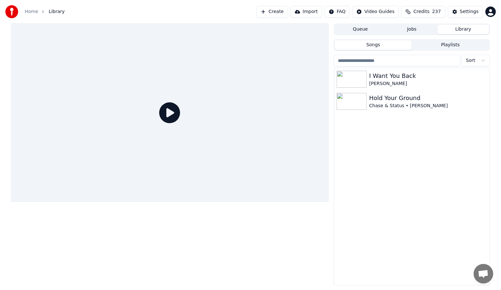
click at [315, 11] on button "Import" at bounding box center [305, 12] width 31 height 12
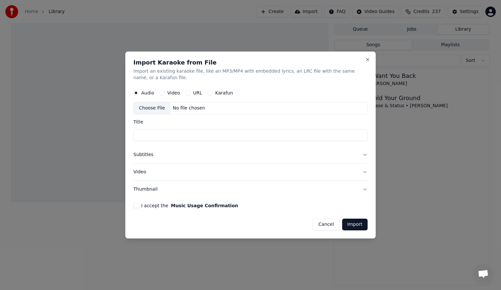
click at [185, 92] on button "URL" at bounding box center [187, 92] width 5 height 5
click at [361, 108] on button "button" at bounding box center [360, 108] width 13 height 12
type input "**********"
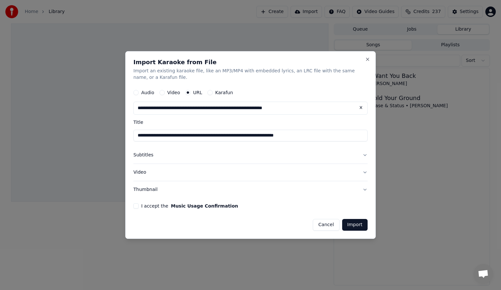
click at [137, 205] on button "I accept the Music Usage Confirmation" at bounding box center [135, 205] width 5 height 5
click at [364, 154] on button "Subtitles" at bounding box center [250, 155] width 234 height 17
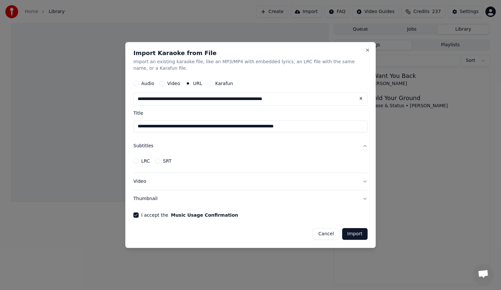
click at [365, 181] on button "Video" at bounding box center [250, 181] width 234 height 17
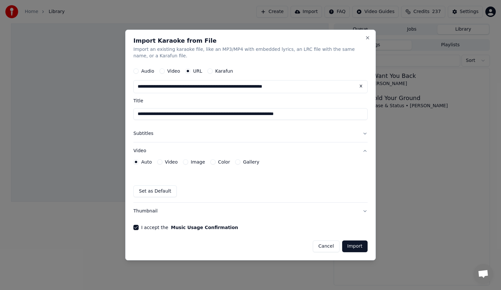
click at [366, 212] on button "Thumbnail" at bounding box center [250, 211] width 234 height 17
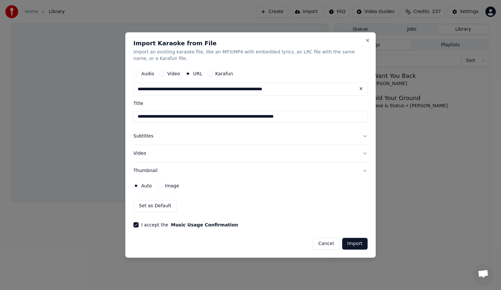
click at [368, 135] on div "**********" at bounding box center [250, 145] width 250 height 226
click at [364, 134] on button "Subtitles" at bounding box center [250, 136] width 234 height 17
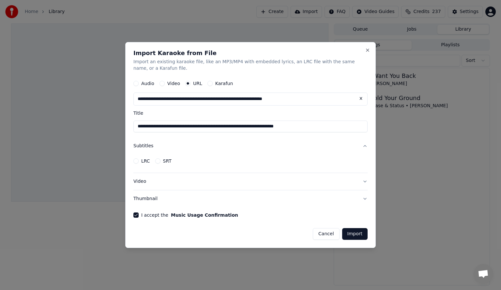
click at [355, 233] on button "Import" at bounding box center [354, 234] width 25 height 12
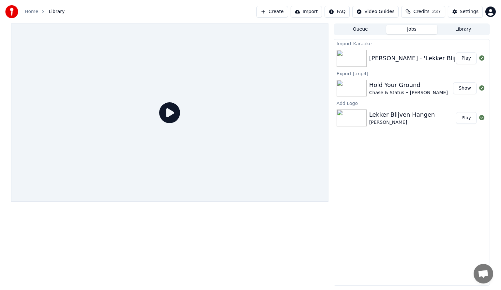
click at [465, 59] on button "Play" at bounding box center [466, 58] width 21 height 12
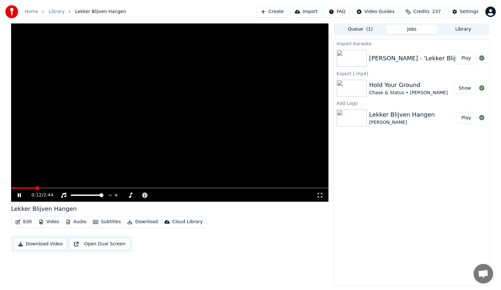
click at [17, 196] on icon at bounding box center [23, 195] width 15 height 5
click at [53, 223] on button "Video" at bounding box center [49, 221] width 26 height 9
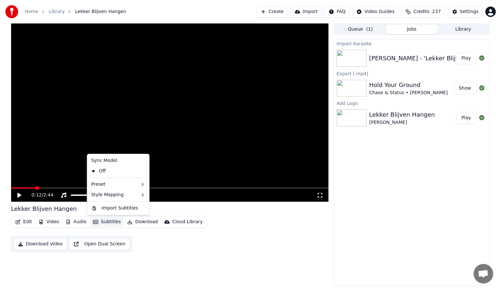
click at [104, 223] on button "Subtitles" at bounding box center [106, 221] width 33 height 9
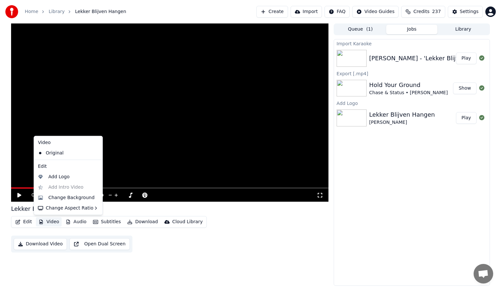
click at [43, 223] on button "Video" at bounding box center [49, 221] width 26 height 9
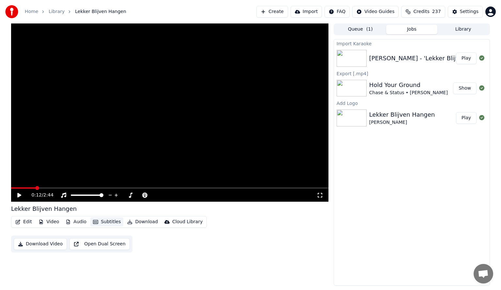
click at [103, 221] on button "Subtitles" at bounding box center [106, 221] width 33 height 9
click at [104, 222] on button "Subtitles" at bounding box center [106, 221] width 33 height 9
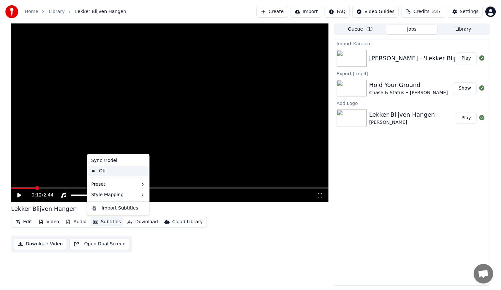
click at [100, 169] on div "Off" at bounding box center [117, 171] width 59 height 10
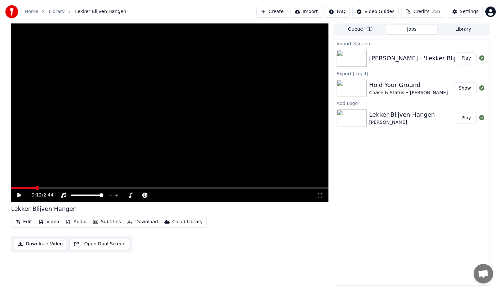
click at [103, 220] on button "Subtitles" at bounding box center [106, 221] width 33 height 9
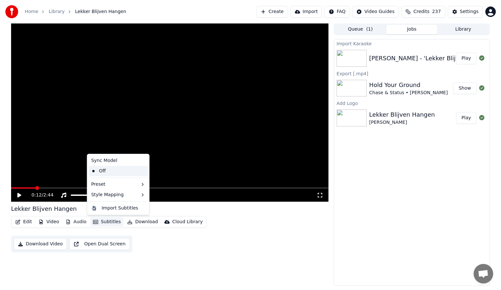
click at [96, 172] on div "Off" at bounding box center [117, 171] width 59 height 10
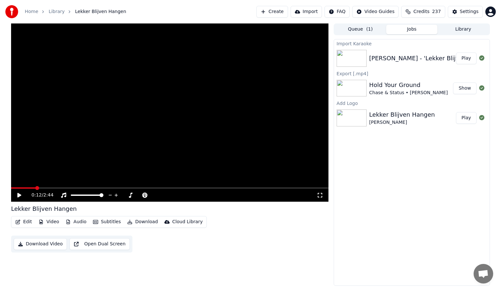
click at [21, 220] on button "Edit" at bounding box center [24, 221] width 22 height 9
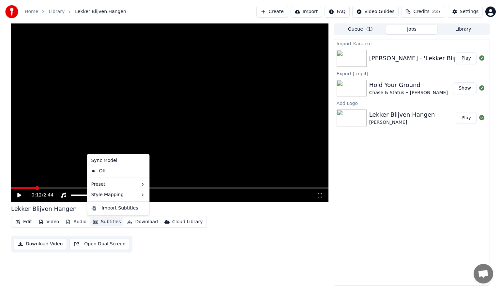
click at [98, 221] on button "Subtitles" at bounding box center [106, 221] width 33 height 9
click at [100, 220] on button "Subtitles" at bounding box center [106, 221] width 33 height 9
click at [112, 209] on div "Import Subtitles" at bounding box center [119, 208] width 37 height 7
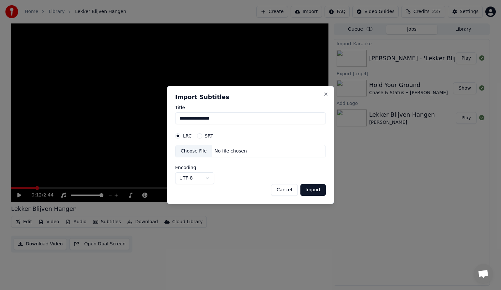
click at [190, 150] on div "Choose File" at bounding box center [193, 151] width 37 height 12
click at [223, 150] on div "No file chosen" at bounding box center [230, 151] width 37 height 7
click at [325, 93] on button "Close" at bounding box center [325, 94] width 5 height 5
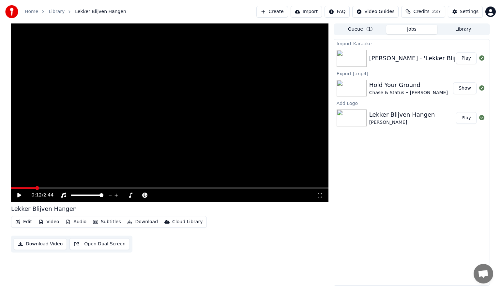
click at [459, 31] on button "Library" at bounding box center [462, 29] width 51 height 9
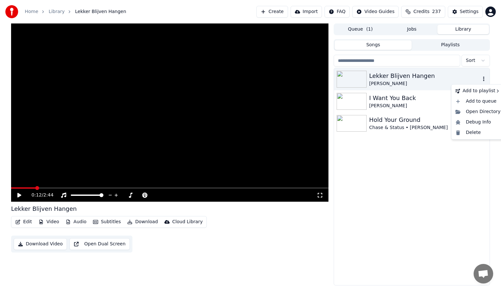
click at [484, 80] on icon "button" at bounding box center [483, 78] width 7 height 5
click at [471, 133] on div "Delete" at bounding box center [477, 132] width 50 height 10
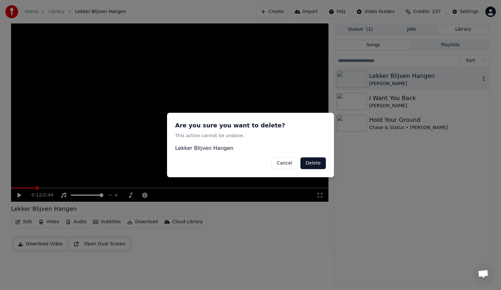
click at [313, 162] on button "Delete" at bounding box center [312, 163] width 25 height 12
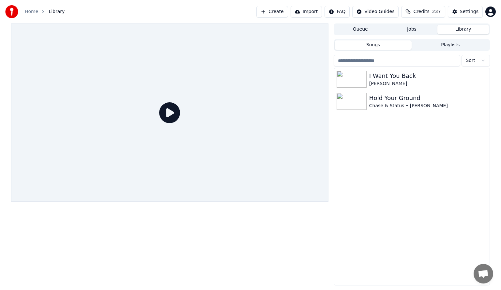
click at [282, 12] on button "Create" at bounding box center [272, 12] width 32 height 12
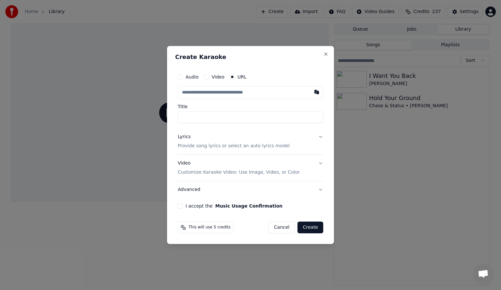
click at [321, 137] on button "Lyrics Provide song lyrics or select an auto lyrics model" at bounding box center [250, 141] width 145 height 26
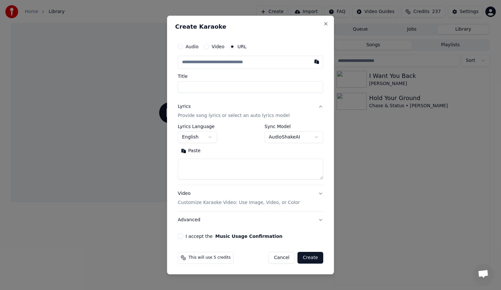
click at [321, 107] on button "Lyrics Provide song lyrics or select an auto lyrics model" at bounding box center [250, 111] width 145 height 26
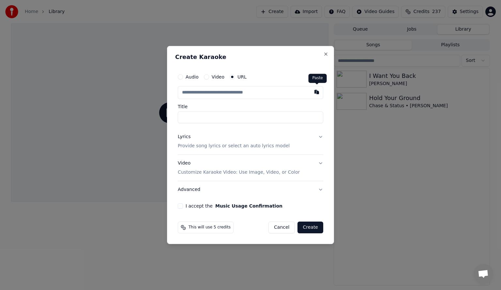
click at [316, 91] on button "button" at bounding box center [316, 92] width 13 height 12
type input "**********"
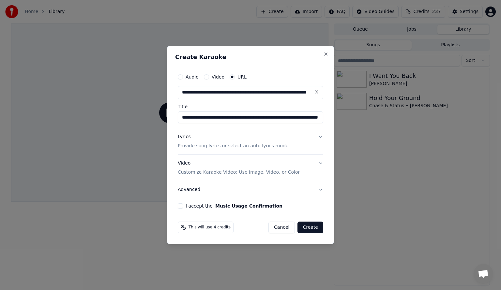
type input "**********"
click at [320, 136] on button "Lyrics Provide song lyrics or select an auto lyrics model" at bounding box center [250, 141] width 145 height 26
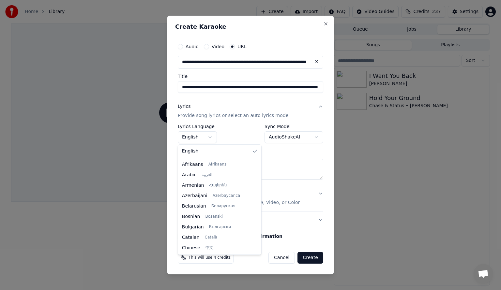
click at [210, 138] on body "**********" at bounding box center [250, 145] width 501 height 290
select select "**"
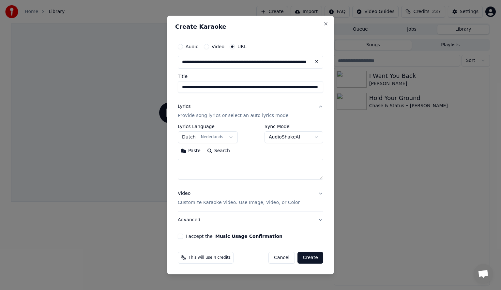
click at [186, 151] on button "Paste" at bounding box center [191, 151] width 26 height 10
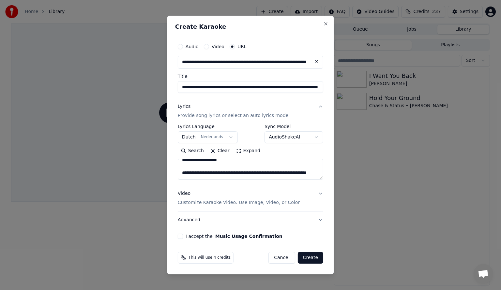
drag, startPoint x: 219, startPoint y: 174, endPoint x: 180, endPoint y: 169, distance: 40.1
click at [180, 169] on textarea "**********" at bounding box center [250, 169] width 145 height 21
type textarea "**********"
click at [179, 236] on button "I accept the Music Usage Confirmation" at bounding box center [180, 236] width 5 height 5
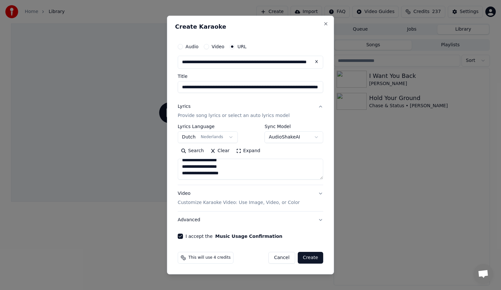
click at [315, 259] on button "Create" at bounding box center [311, 258] width 26 height 12
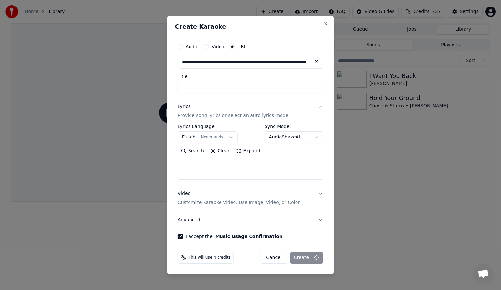
scroll to position [0, 0]
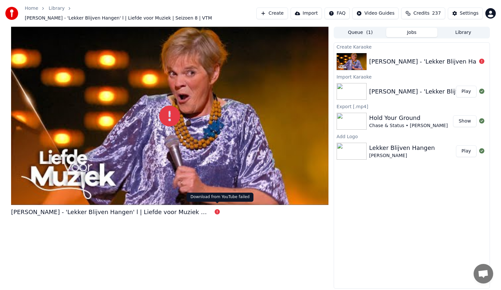
click at [215, 210] on icon at bounding box center [216, 211] width 5 height 5
click at [458, 60] on div "[PERSON_NAME] - 'Lekker Blijven Hangen' l | Liefde voor Muziek | Seizoen 8 | VTM" at bounding box center [489, 61] width 241 height 9
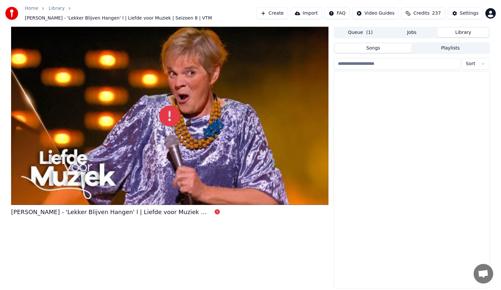
click at [469, 28] on button "Library" at bounding box center [462, 32] width 51 height 9
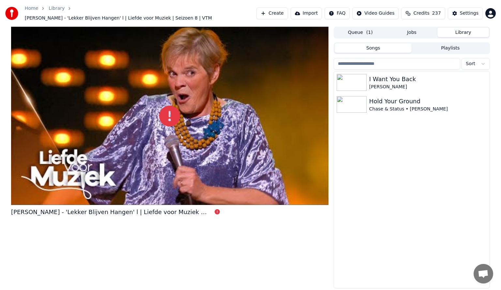
click at [283, 12] on button "Create" at bounding box center [272, 13] width 32 height 12
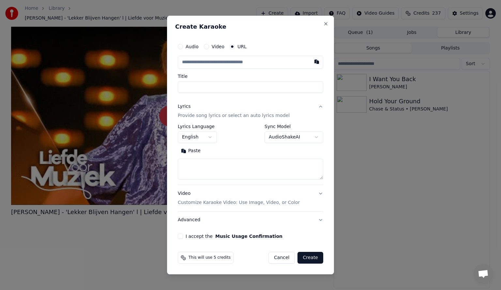
click at [206, 47] on button "Video" at bounding box center [206, 46] width 5 height 5
click at [201, 63] on div "Choose File" at bounding box center [196, 62] width 37 height 12
type input "**********"
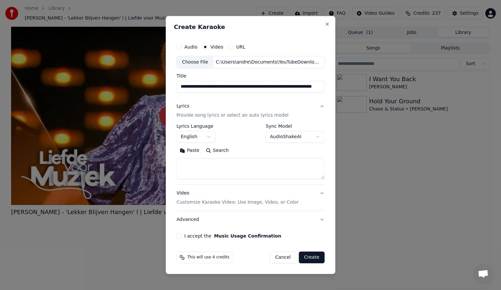
click at [210, 136] on body "**********" at bounding box center [250, 145] width 501 height 290
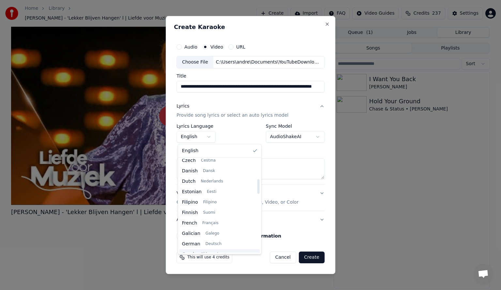
scroll to position [98, 0]
select select "**"
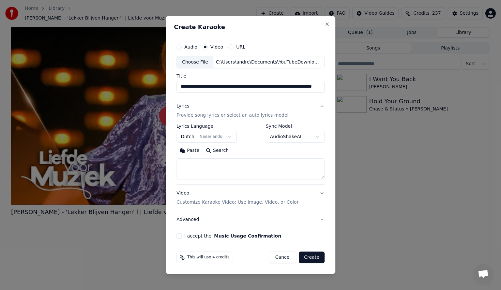
click at [320, 192] on button "Video Customize Karaoke Video: Use Image, Video, or Color" at bounding box center [250, 198] width 148 height 26
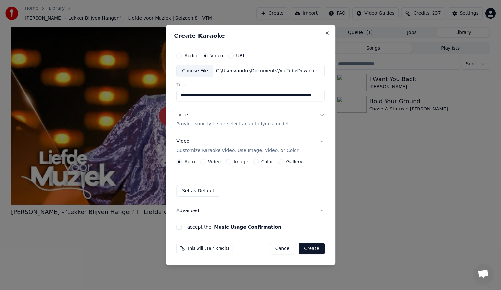
click at [203, 161] on button "Video" at bounding box center [202, 161] width 5 height 5
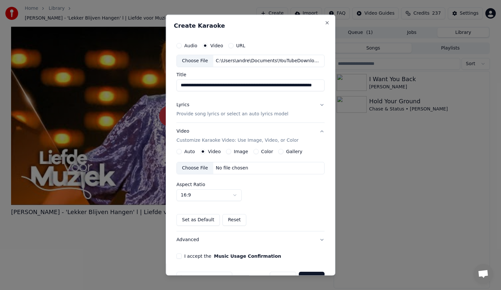
click at [178, 150] on button "Auto" at bounding box center [178, 151] width 5 height 5
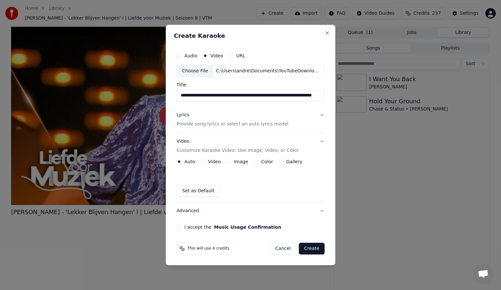
click at [182, 228] on button "I accept the Music Usage Confirmation" at bounding box center [178, 227] width 5 height 5
click at [314, 249] on button "Create" at bounding box center [312, 249] width 26 height 12
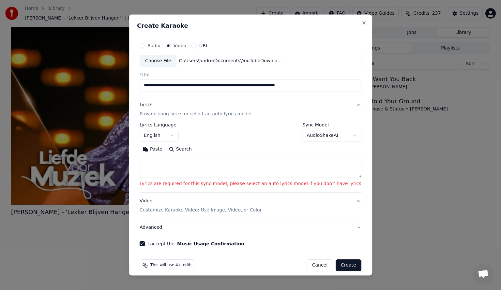
click at [337, 135] on body "**********" at bounding box center [250, 145] width 501 height 290
click at [336, 265] on button "Create" at bounding box center [348, 265] width 26 height 12
click at [335, 265] on button "Create" at bounding box center [348, 265] width 26 height 12
click at [336, 134] on body "**********" at bounding box center [250, 145] width 501 height 290
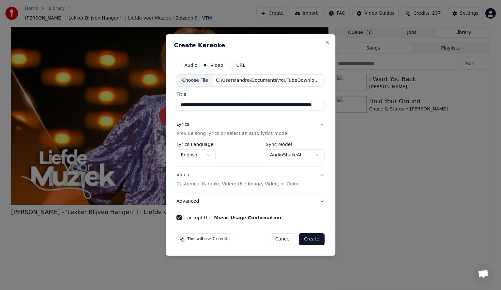
click at [312, 240] on button "Create" at bounding box center [312, 239] width 26 height 12
select select "**********"
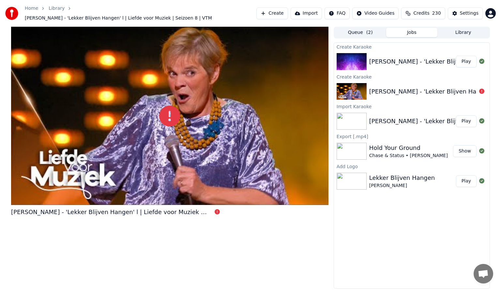
click at [467, 58] on button "Play" at bounding box center [466, 62] width 21 height 12
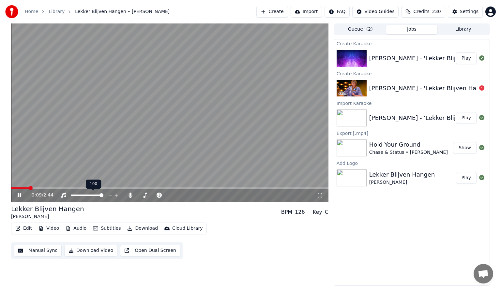
click at [103, 195] on span at bounding box center [101, 195] width 4 height 4
click at [173, 188] on span at bounding box center [92, 187] width 162 height 1
click at [132, 195] on icon at bounding box center [130, 195] width 4 height 5
click at [130, 194] on icon at bounding box center [130, 195] width 7 height 5
click at [23, 228] on button "Edit" at bounding box center [24, 228] width 22 height 9
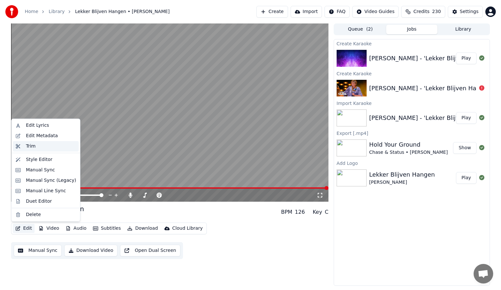
click at [27, 147] on div "Trim" at bounding box center [31, 146] width 10 height 7
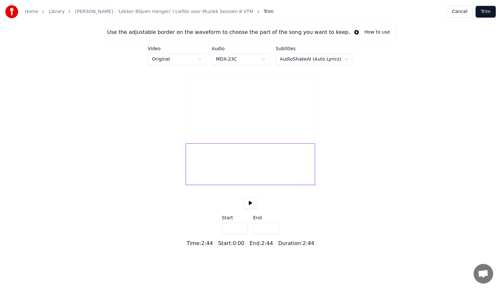
click at [272, 234] on input "*****" at bounding box center [266, 229] width 26 height 12
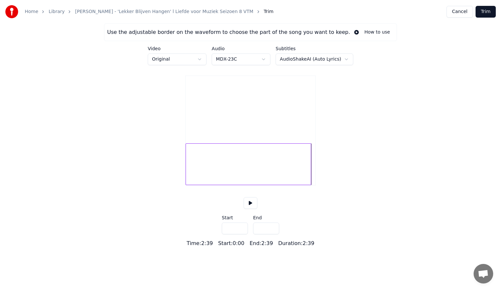
click at [272, 234] on input "*****" at bounding box center [266, 229] width 26 height 12
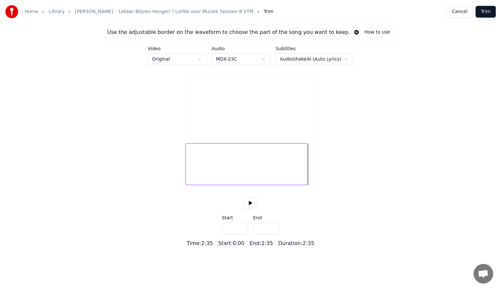
click at [271, 234] on input "*****" at bounding box center [266, 229] width 26 height 12
click at [304, 173] on div at bounding box center [304, 164] width 2 height 41
type input "*****"
click at [250, 209] on button at bounding box center [250, 203] width 14 height 12
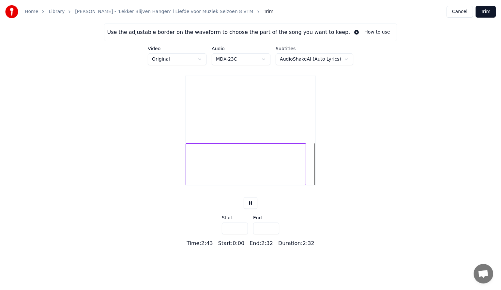
click at [250, 209] on button at bounding box center [250, 203] width 14 height 12
click at [309, 173] on div at bounding box center [250, 164] width 130 height 42
click at [306, 172] on div at bounding box center [250, 164] width 130 height 42
click at [302, 175] on div at bounding box center [245, 164] width 120 height 42
click at [249, 209] on button at bounding box center [250, 203] width 14 height 12
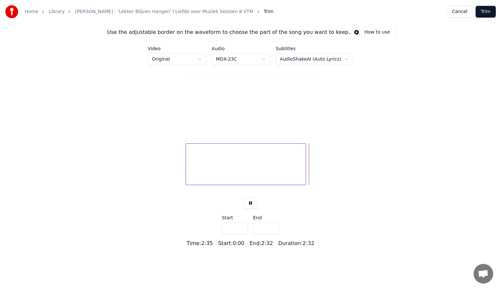
click at [296, 172] on div at bounding box center [245, 164] width 120 height 42
click at [486, 12] on button "Trim" at bounding box center [485, 12] width 20 height 12
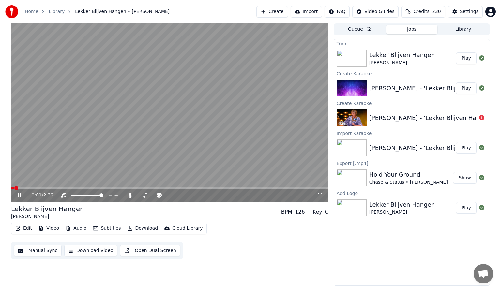
click at [314, 189] on div "0:01 / 2:32" at bounding box center [169, 195] width 317 height 13
click at [315, 189] on span at bounding box center [169, 187] width 317 height 1
click at [22, 227] on button "Edit" at bounding box center [24, 228] width 22 height 9
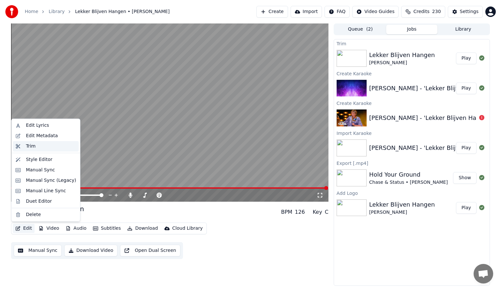
click at [27, 147] on div "Trim" at bounding box center [31, 146] width 10 height 7
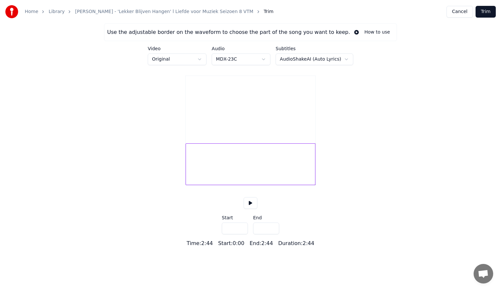
click at [271, 234] on input "*****" at bounding box center [266, 229] width 26 height 12
click at [272, 234] on input "*****" at bounding box center [266, 229] width 26 height 12
click at [302, 171] on div at bounding box center [249, 164] width 129 height 42
click at [249, 209] on button at bounding box center [250, 203] width 14 height 12
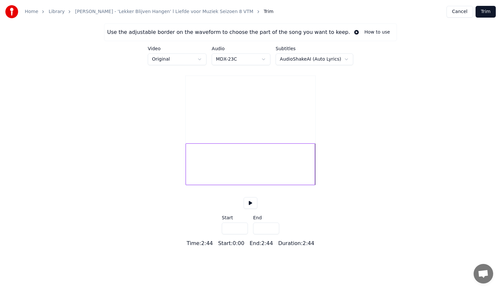
click at [285, 169] on div at bounding box center [249, 164] width 129 height 42
click at [249, 209] on button at bounding box center [250, 203] width 14 height 12
click at [305, 172] on div at bounding box center [304, 164] width 2 height 41
click at [304, 171] on div at bounding box center [303, 164] width 2 height 41
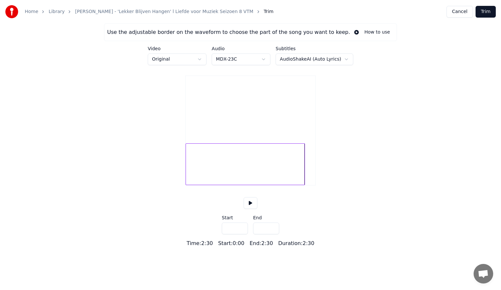
click at [304, 171] on div at bounding box center [303, 164] width 2 height 41
type input "*****"
click at [486, 13] on button "Trim" at bounding box center [485, 12] width 20 height 12
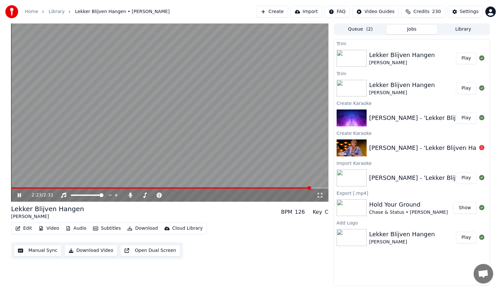
click at [312, 188] on span at bounding box center [169, 187] width 317 height 1
click at [20, 227] on icon "button" at bounding box center [18, 228] width 5 height 5
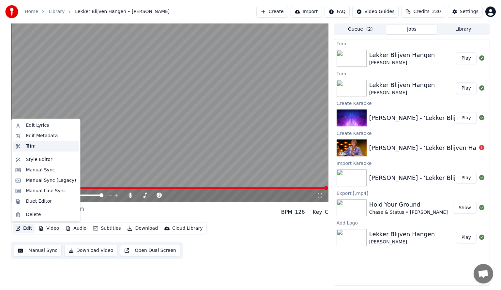
click at [30, 147] on div "Trim" at bounding box center [31, 146] width 10 height 7
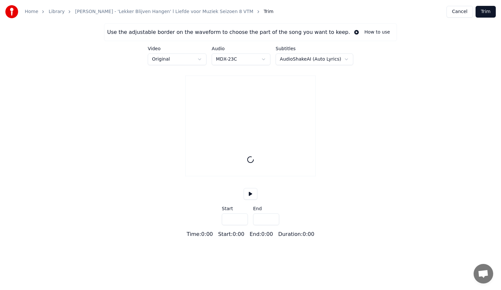
type input "*****"
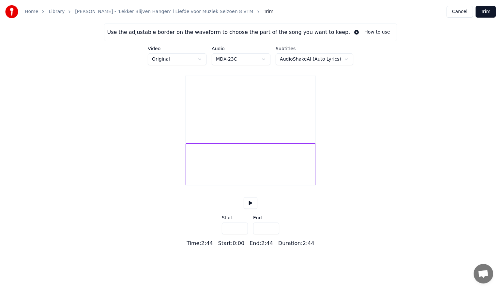
click at [250, 209] on button at bounding box center [250, 203] width 14 height 12
click at [249, 209] on button at bounding box center [250, 203] width 14 height 12
click at [311, 169] on div at bounding box center [250, 164] width 130 height 42
click at [304, 170] on div at bounding box center [250, 164] width 130 height 42
click at [301, 173] on div at bounding box center [250, 164] width 130 height 42
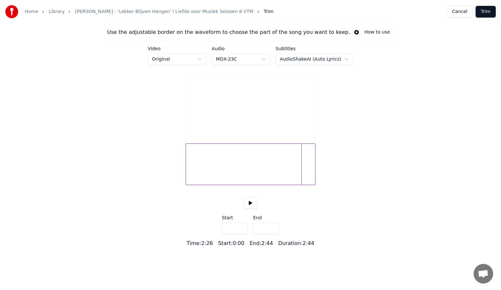
click at [303, 171] on div at bounding box center [250, 164] width 130 height 42
click at [305, 171] on div at bounding box center [250, 164] width 130 height 42
click at [306, 171] on div at bounding box center [250, 164] width 130 height 42
click at [305, 171] on div at bounding box center [250, 164] width 130 height 42
click at [304, 172] on div at bounding box center [250, 164] width 130 height 42
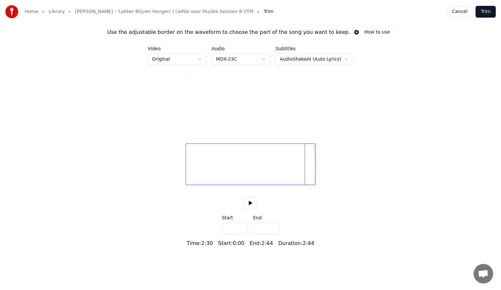
click at [303, 172] on div at bounding box center [250, 164] width 130 height 42
click at [305, 172] on div at bounding box center [250, 164] width 130 height 42
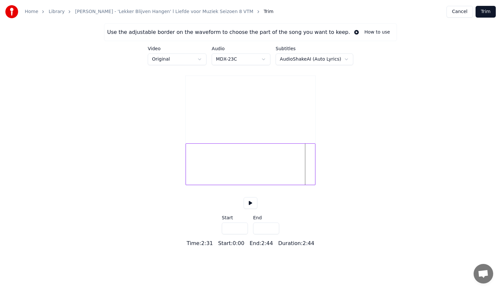
click at [304, 172] on div at bounding box center [250, 164] width 130 height 42
click at [487, 13] on button "Trim" at bounding box center [485, 12] width 20 height 12
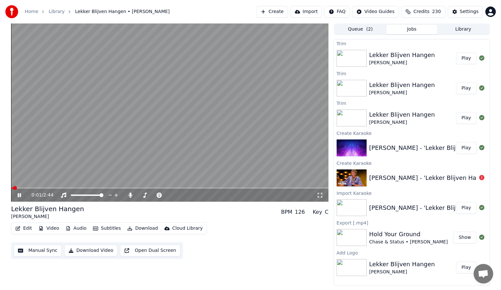
click at [314, 188] on span at bounding box center [169, 187] width 317 height 1
click at [308, 188] on span at bounding box center [159, 187] width 297 height 1
click at [294, 190] on div "2:35 / 2:44" at bounding box center [169, 195] width 317 height 13
click at [295, 188] on span at bounding box center [153, 187] width 284 height 1
click at [296, 187] on video at bounding box center [169, 112] width 317 height 178
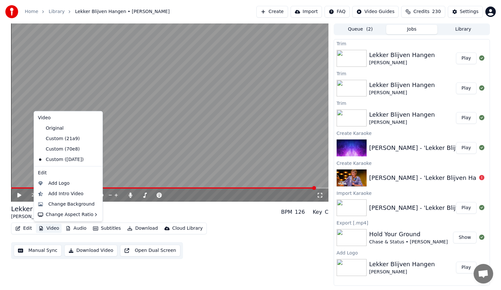
click at [50, 227] on button "Video" at bounding box center [49, 228] width 26 height 9
click at [56, 183] on div "Add Logo" at bounding box center [58, 183] width 21 height 7
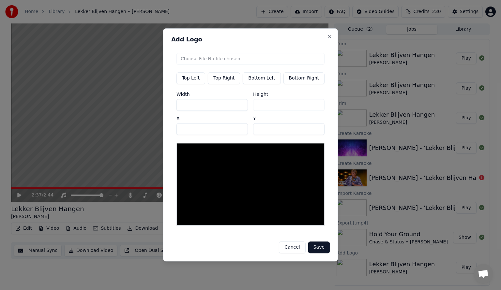
click at [260, 80] on button "Bottom Left" at bounding box center [261, 78] width 38 height 12
type input "***"
click at [260, 81] on button "Bottom Left" at bounding box center [261, 78] width 38 height 12
click at [192, 61] on input "file" at bounding box center [250, 59] width 148 height 12
type input "**********"
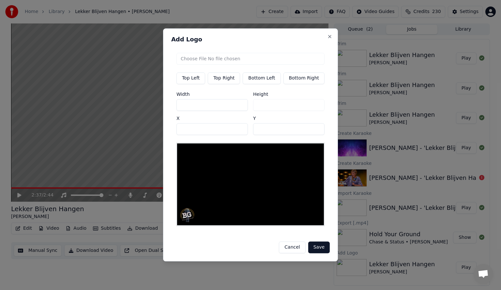
click at [315, 244] on button "Save" at bounding box center [319, 248] width 22 height 12
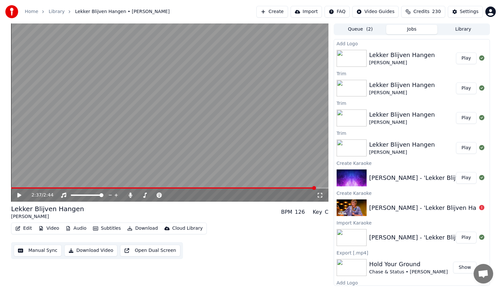
click at [146, 252] on button "Open Dual Screen" at bounding box center [150, 251] width 60 height 12
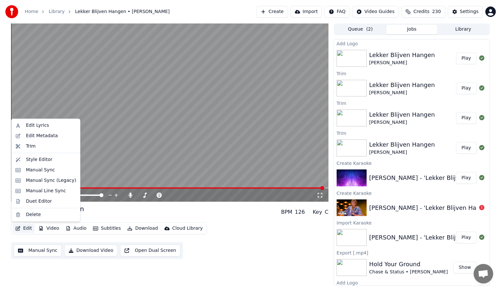
click at [25, 229] on button "Edit" at bounding box center [24, 228] width 22 height 9
click at [30, 161] on div "Style Editor" at bounding box center [39, 159] width 26 height 7
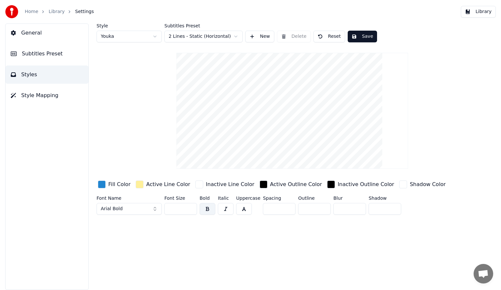
click at [33, 95] on span "Style Mapping" at bounding box center [39, 96] width 37 height 8
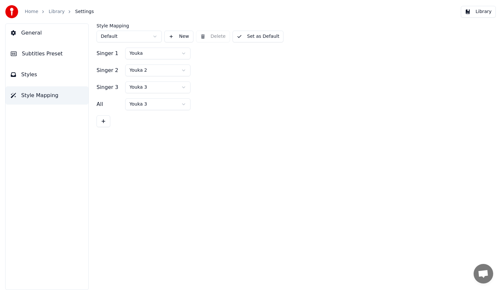
click at [29, 76] on span "Styles" at bounding box center [29, 75] width 16 height 8
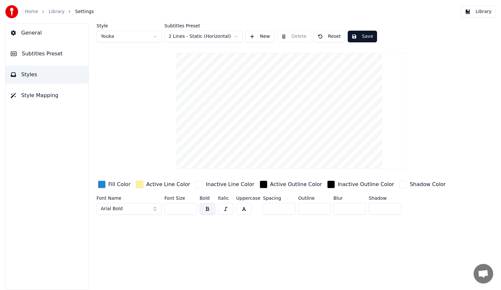
click at [38, 55] on span "Subtitles Preset" at bounding box center [42, 54] width 41 height 8
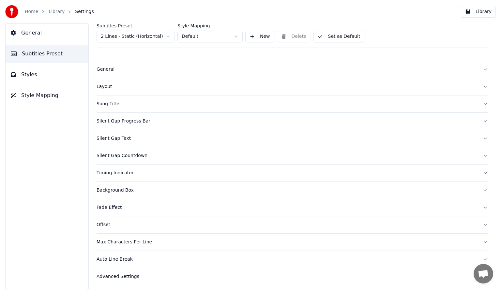
click at [33, 33] on span "General" at bounding box center [31, 33] width 21 height 8
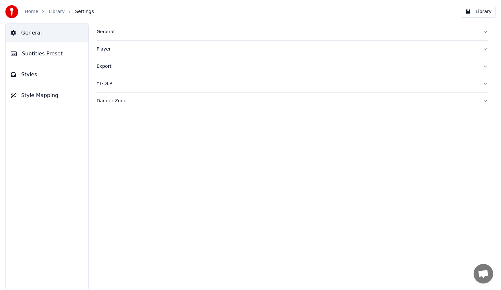
click at [32, 13] on link "Home" at bounding box center [31, 11] width 13 height 7
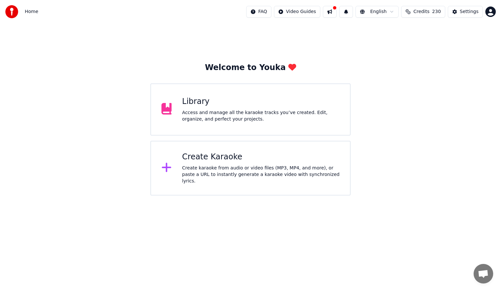
click at [336, 11] on button at bounding box center [330, 12] width 14 height 12
click at [225, 108] on div "Library Access and manage all the karaoke tracks you’ve created. Edit, organize…" at bounding box center [260, 109] width 157 height 26
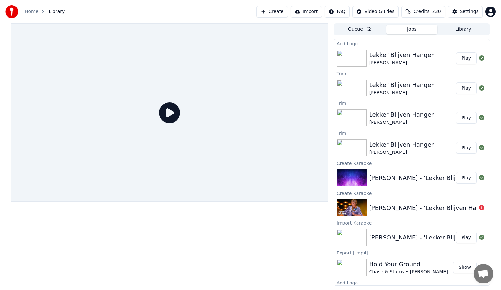
click at [390, 56] on div "Lekker Blijven Hangen" at bounding box center [402, 55] width 66 height 9
click at [456, 58] on button "Play" at bounding box center [466, 58] width 21 height 12
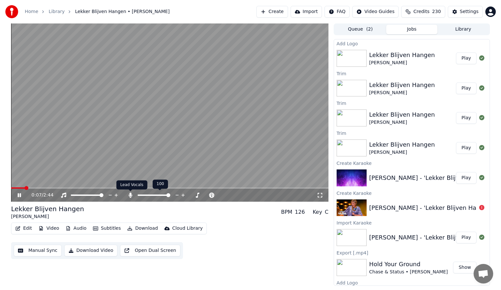
click at [128, 195] on icon at bounding box center [130, 195] width 4 height 5
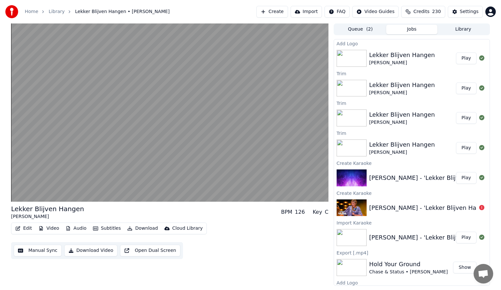
click at [75, 227] on button "Audio" at bounding box center [76, 228] width 26 height 9
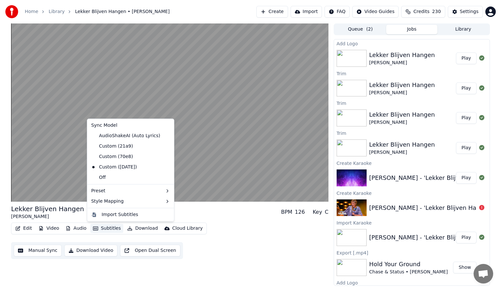
click at [105, 228] on button "Subtitles" at bounding box center [106, 228] width 33 height 9
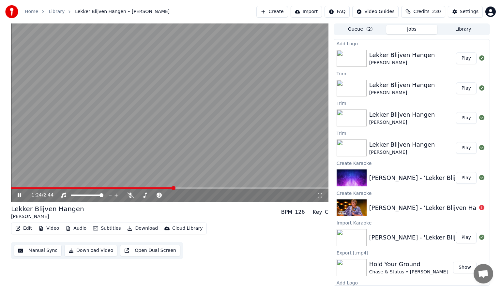
click at [16, 195] on icon at bounding box center [23, 195] width 15 height 5
click at [102, 229] on button "Subtitles" at bounding box center [106, 228] width 33 height 9
click at [40, 252] on button "Manual Sync" at bounding box center [38, 251] width 48 height 12
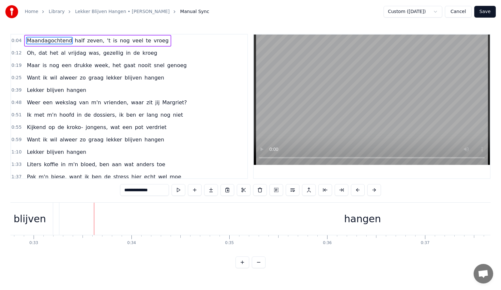
scroll to position [0, 3207]
click at [363, 218] on div "hangen" at bounding box center [359, 219] width 37 height 15
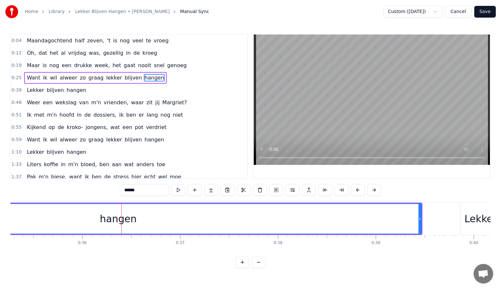
scroll to position [0, 3454]
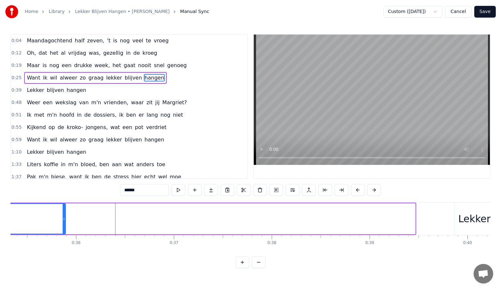
drag, startPoint x: 413, startPoint y: 219, endPoint x: 64, endPoint y: 217, distance: 349.4
click at [64, 217] on icon at bounding box center [64, 218] width 3 height 5
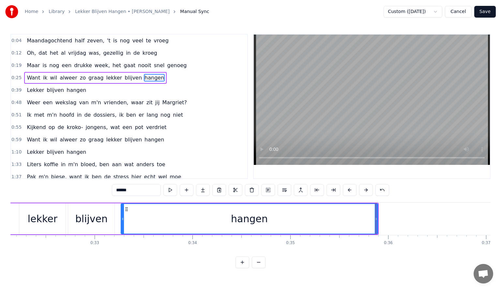
scroll to position [0, 3141]
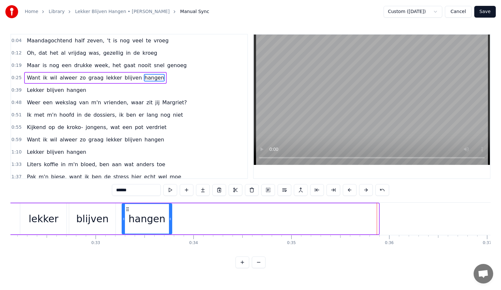
drag, startPoint x: 377, startPoint y: 217, endPoint x: 170, endPoint y: 222, distance: 206.7
click at [170, 222] on div at bounding box center [170, 219] width 3 height 30
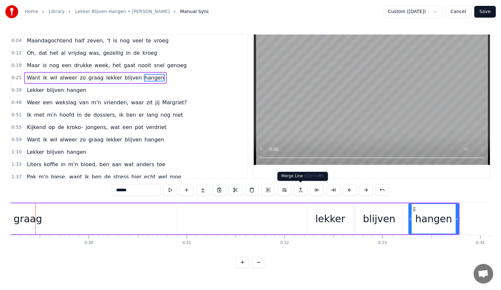
scroll to position [0, 2847]
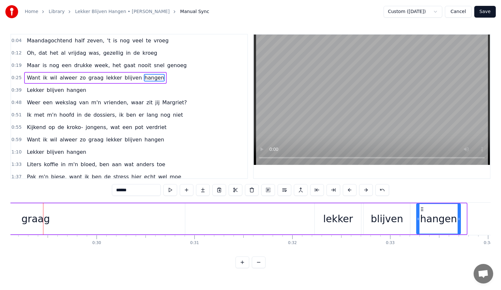
drag, startPoint x: 465, startPoint y: 218, endPoint x: 459, endPoint y: 218, distance: 5.9
click at [459, 218] on icon at bounding box center [458, 218] width 3 height 5
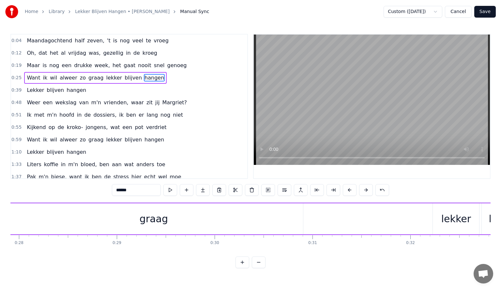
scroll to position [0, 2728]
click at [227, 216] on div "graag" at bounding box center [155, 218] width 299 height 31
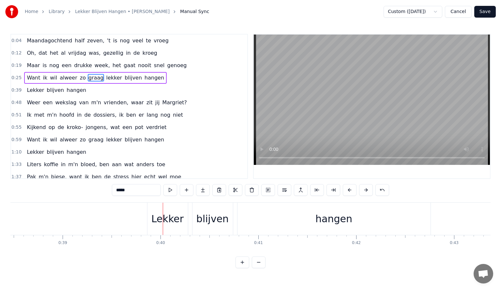
scroll to position [0, 3762]
click at [338, 220] on div "hangen" at bounding box center [332, 219] width 37 height 15
type input "******"
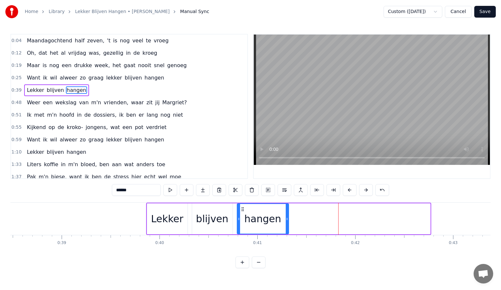
drag, startPoint x: 428, startPoint y: 218, endPoint x: 287, endPoint y: 215, distance: 141.5
click at [287, 215] on div at bounding box center [286, 219] width 3 height 30
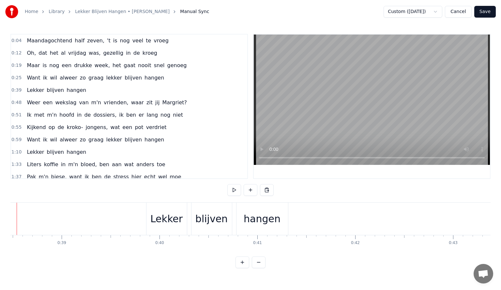
scroll to position [0, 3735]
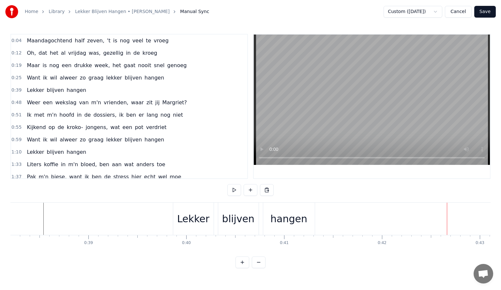
click at [266, 220] on div "hangen" at bounding box center [288, 219] width 51 height 32
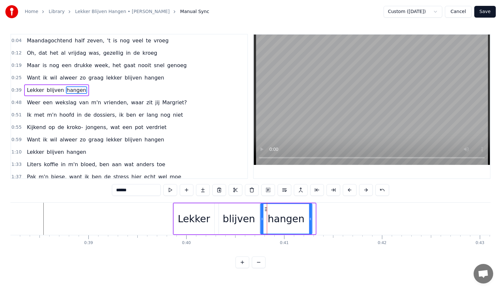
drag, startPoint x: 268, startPoint y: 209, endPoint x: 265, endPoint y: 210, distance: 3.7
click at [265, 210] on icon at bounding box center [265, 209] width 5 height 5
click at [221, 208] on div "blijven" at bounding box center [239, 218] width 40 height 31
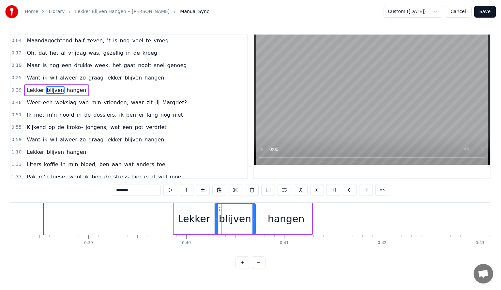
drag, startPoint x: 224, startPoint y: 209, endPoint x: 220, endPoint y: 209, distance: 3.9
click at [220, 209] on icon at bounding box center [220, 209] width 5 height 5
click at [176, 205] on div "Lekker" at bounding box center [194, 218] width 40 height 31
type input "******"
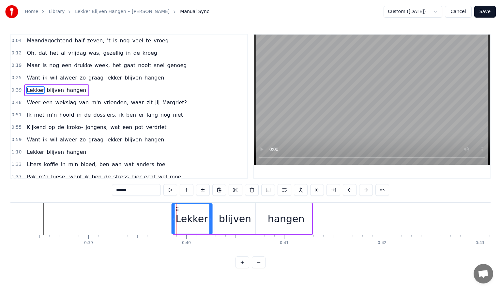
click at [177, 210] on icon at bounding box center [176, 209] width 5 height 5
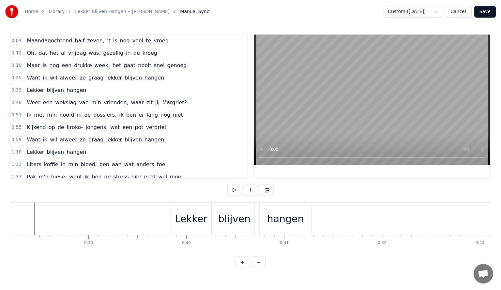
scroll to position [0, 3726]
click at [198, 212] on div "Lekker" at bounding box center [200, 219] width 32 height 15
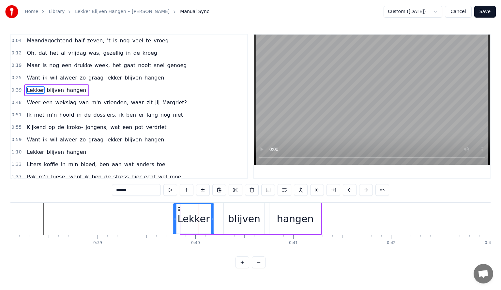
drag, startPoint x: 186, startPoint y: 207, endPoint x: 180, endPoint y: 208, distance: 6.5
click at [179, 209] on icon at bounding box center [178, 209] width 5 height 5
click at [235, 210] on div "blijven" at bounding box center [244, 218] width 40 height 31
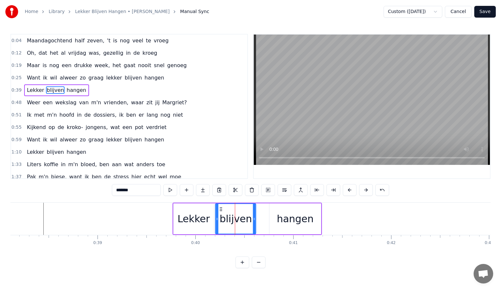
drag, startPoint x: 229, startPoint y: 208, endPoint x: 220, endPoint y: 208, distance: 8.5
click at [220, 208] on icon at bounding box center [220, 209] width 5 height 5
click at [281, 211] on div "hangen" at bounding box center [294, 218] width 51 height 31
type input "******"
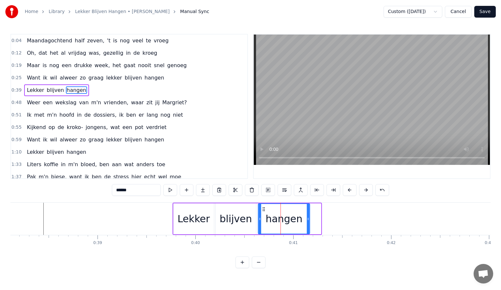
drag, startPoint x: 274, startPoint y: 207, endPoint x: 263, endPoint y: 209, distance: 11.2
click at [263, 209] on icon at bounding box center [263, 209] width 5 height 5
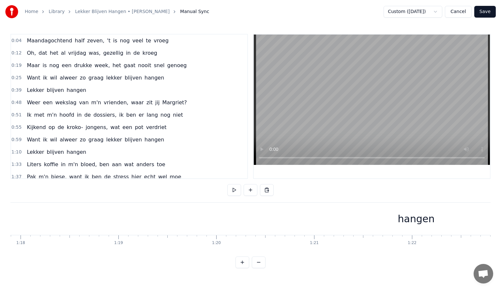
scroll to position [0, 7643]
click at [393, 221] on div "hangen" at bounding box center [389, 219] width 37 height 15
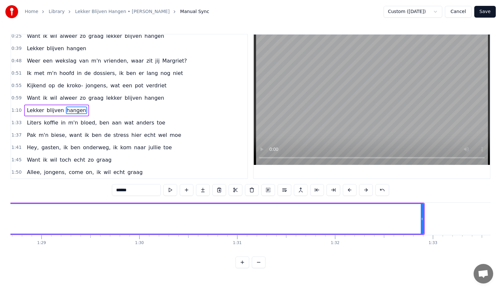
scroll to position [0, 8707]
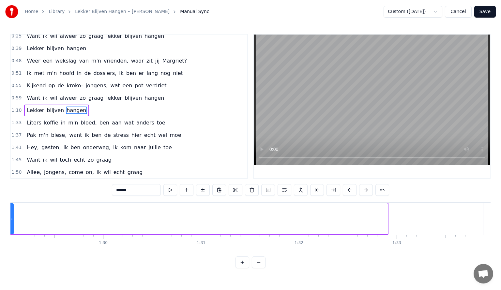
drag, startPoint x: 385, startPoint y: 218, endPoint x: 11, endPoint y: 217, distance: 373.8
click at [11, 217] on icon at bounding box center [11, 218] width 3 height 5
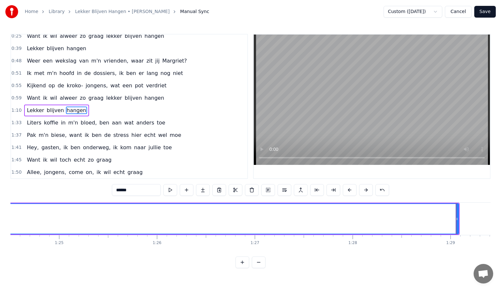
scroll to position [0, 8257]
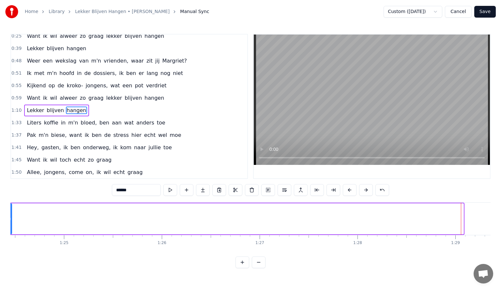
drag, startPoint x: 462, startPoint y: 218, endPoint x: 10, endPoint y: 226, distance: 451.4
click at [10, 226] on div at bounding box center [10, 219] width 3 height 30
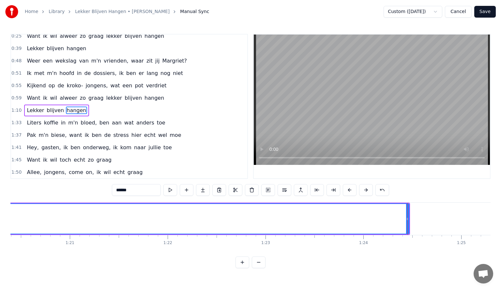
scroll to position [0, 7859]
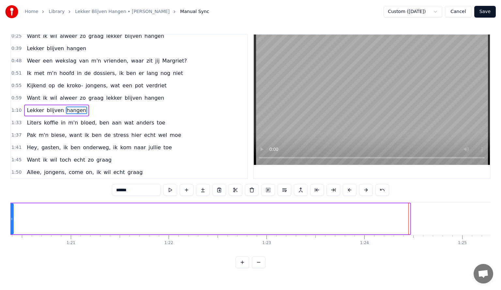
drag, startPoint x: 409, startPoint y: 219, endPoint x: 13, endPoint y: 226, distance: 396.4
click at [13, 226] on div at bounding box center [11, 219] width 3 height 30
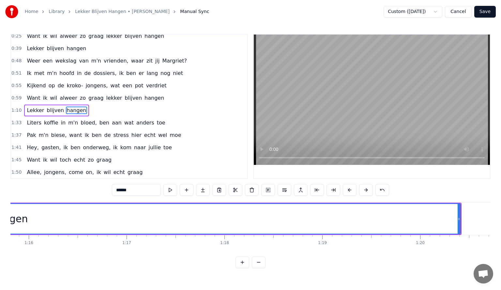
scroll to position [0, 7411]
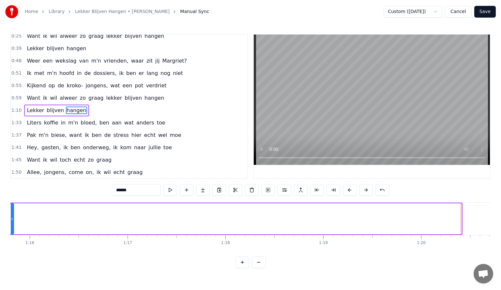
drag, startPoint x: 459, startPoint y: 218, endPoint x: 11, endPoint y: 219, distance: 447.5
click at [11, 219] on icon at bounding box center [12, 218] width 3 height 5
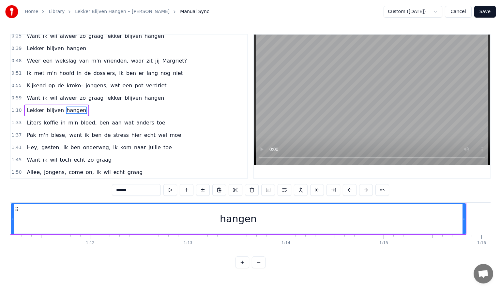
scroll to position [0, 6949]
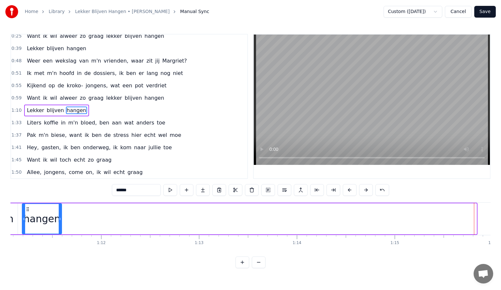
drag, startPoint x: 475, startPoint y: 219, endPoint x: 61, endPoint y: 217, distance: 414.6
click at [61, 217] on icon at bounding box center [60, 218] width 3 height 5
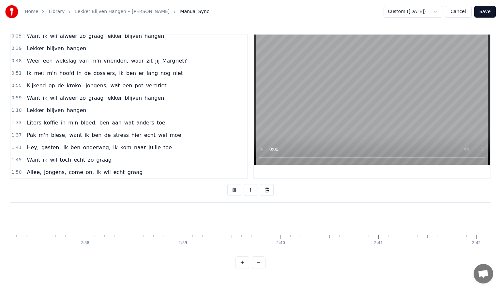
scroll to position [0, 15399]
click at [486, 11] on button "Save" at bounding box center [485, 12] width 22 height 12
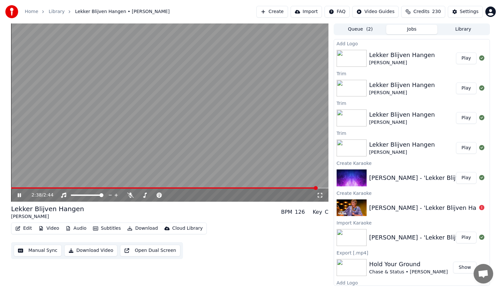
click at [139, 229] on button "Download" at bounding box center [142, 228] width 36 height 9
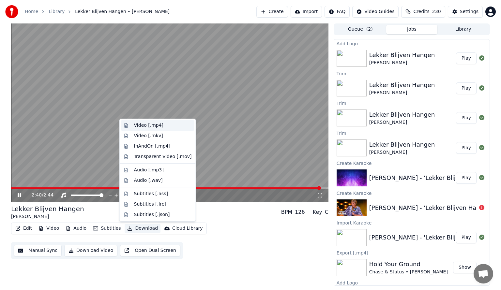
click at [145, 124] on div "Video [.mp4]" at bounding box center [148, 125] width 29 height 7
